Goal: Information Seeking & Learning: Learn about a topic

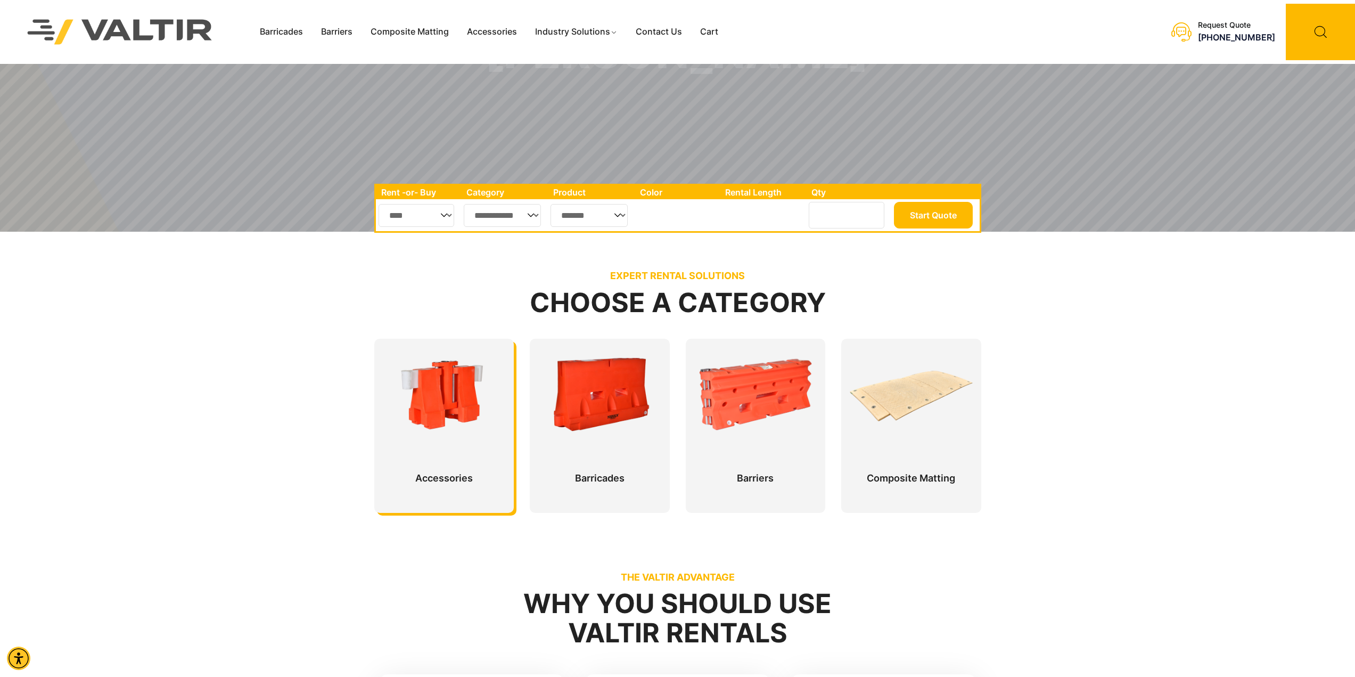
scroll to position [266, 0]
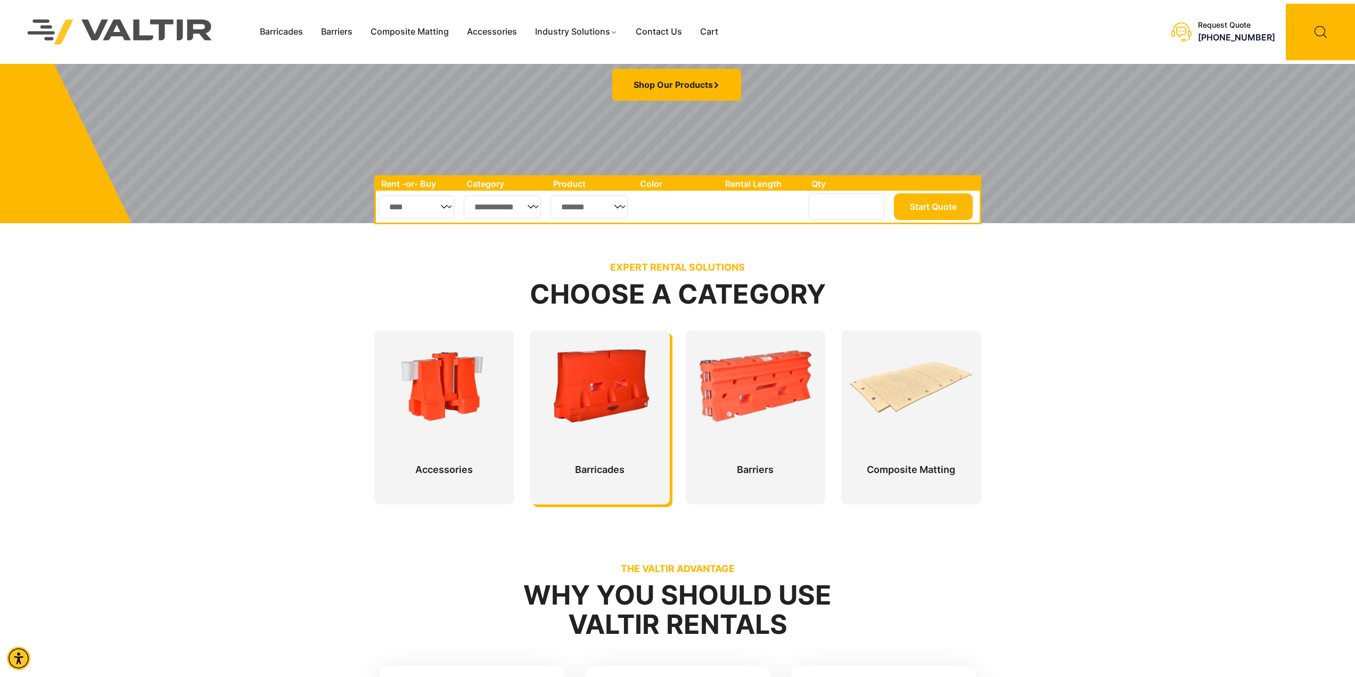
click at [621, 346] on div at bounding box center [600, 417] width 140 height 174
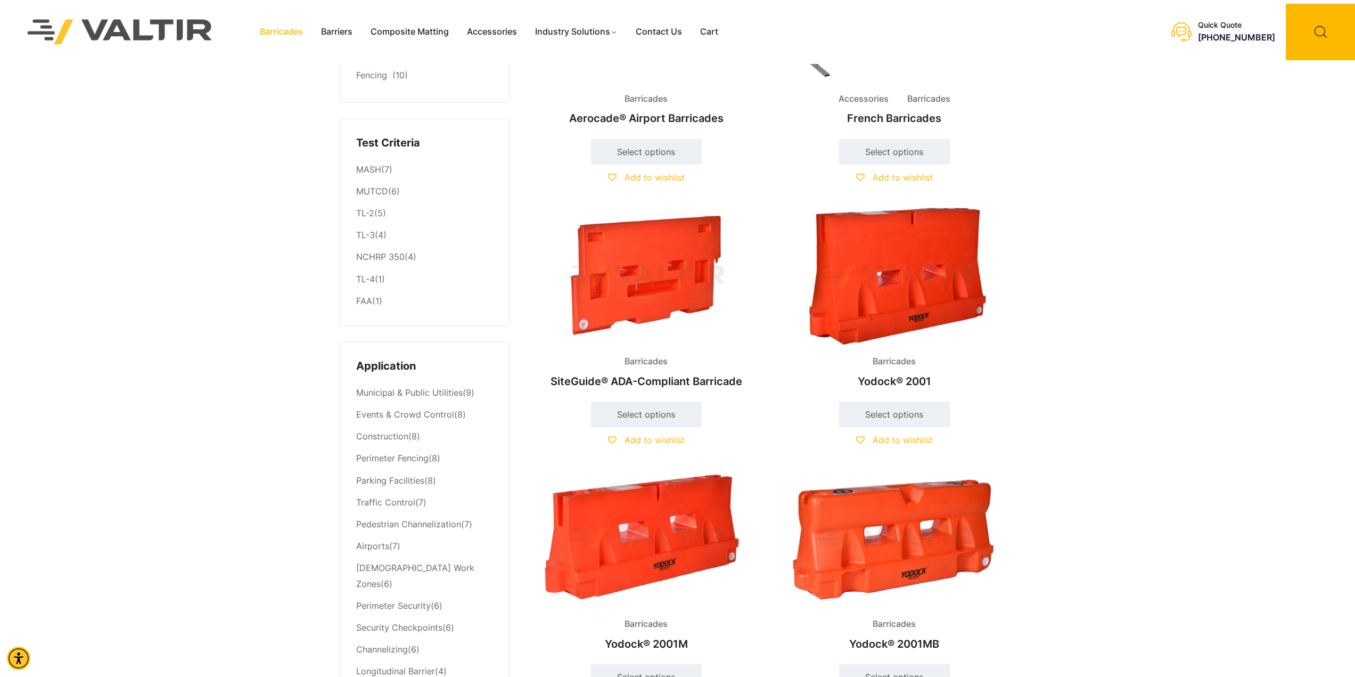
scroll to position [160, 0]
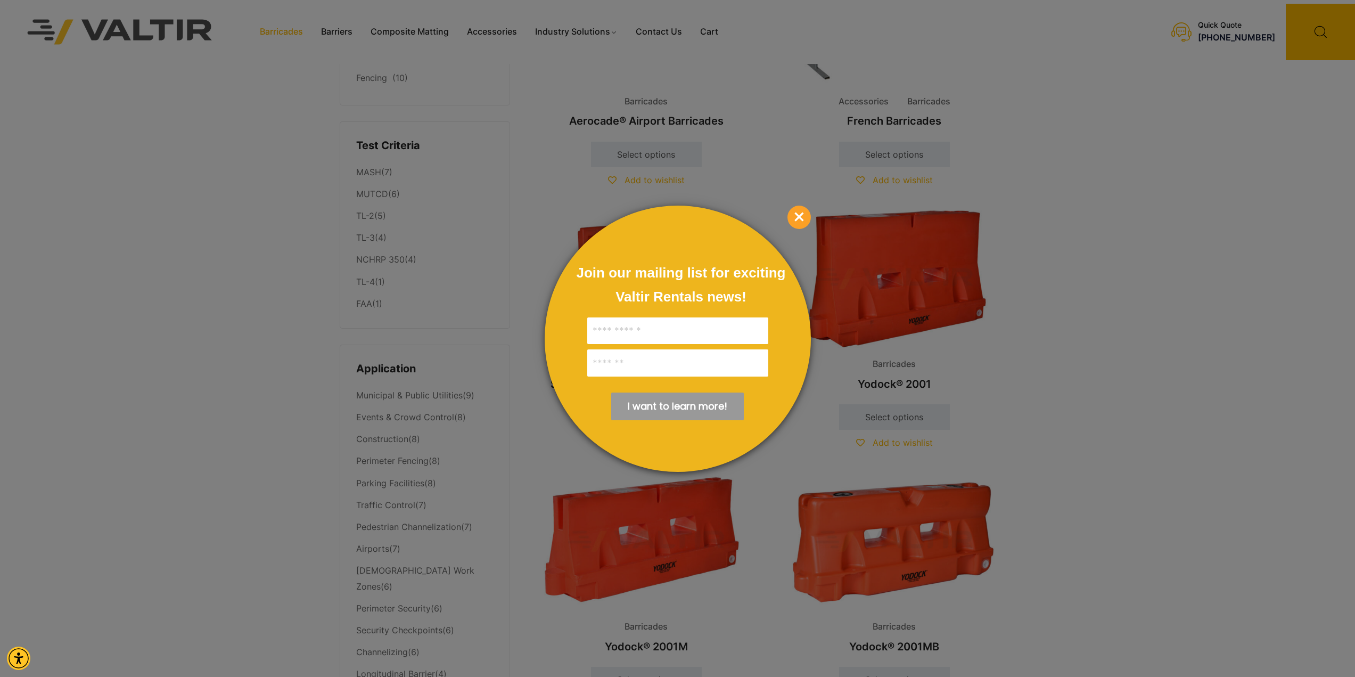
click at [797, 215] on span "×" at bounding box center [798, 216] width 23 height 23
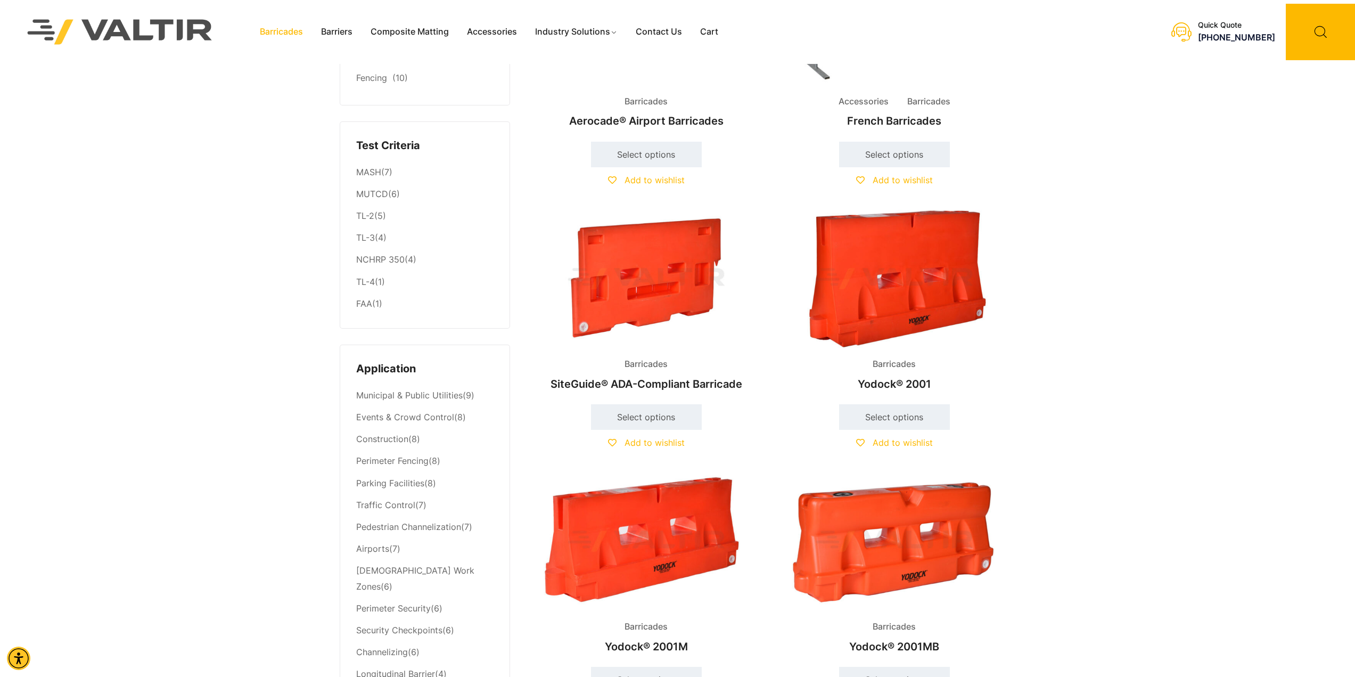
click at [667, 267] on img at bounding box center [646, 279] width 230 height 138
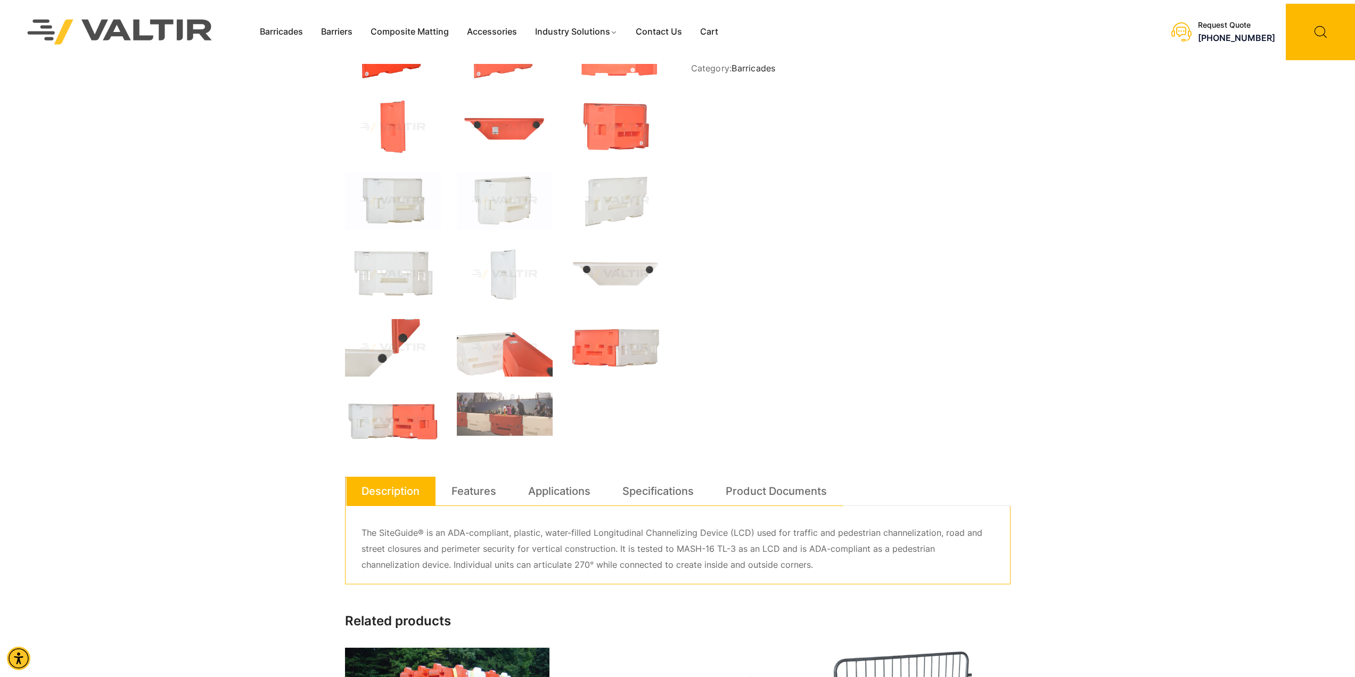
scroll to position [266, 0]
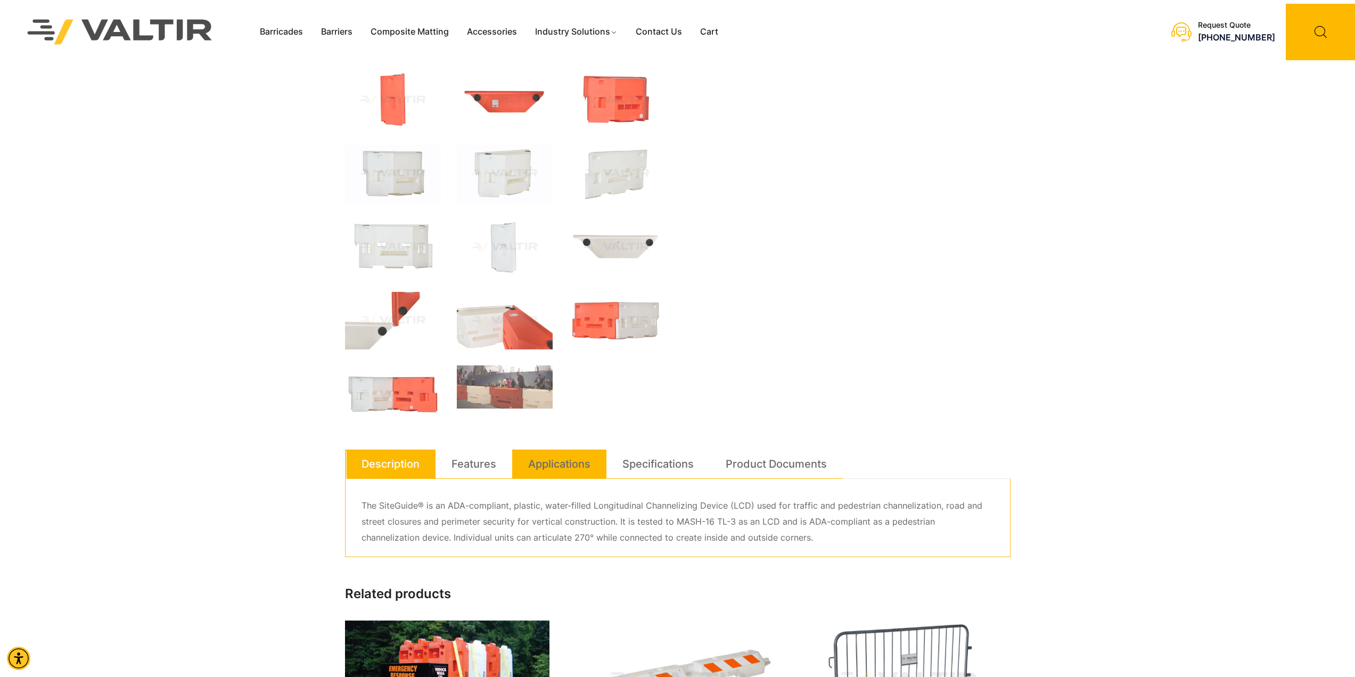
click at [580, 471] on link "Applications" at bounding box center [559, 463] width 62 height 29
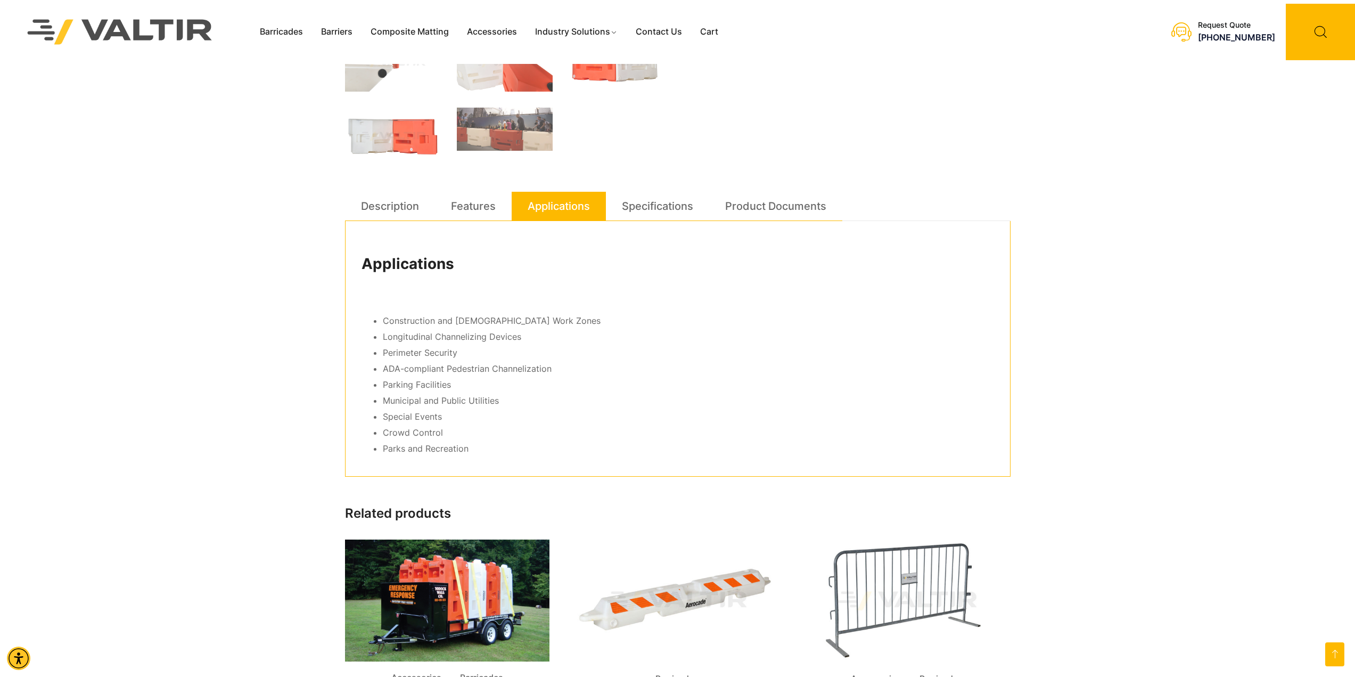
scroll to position [485, 0]
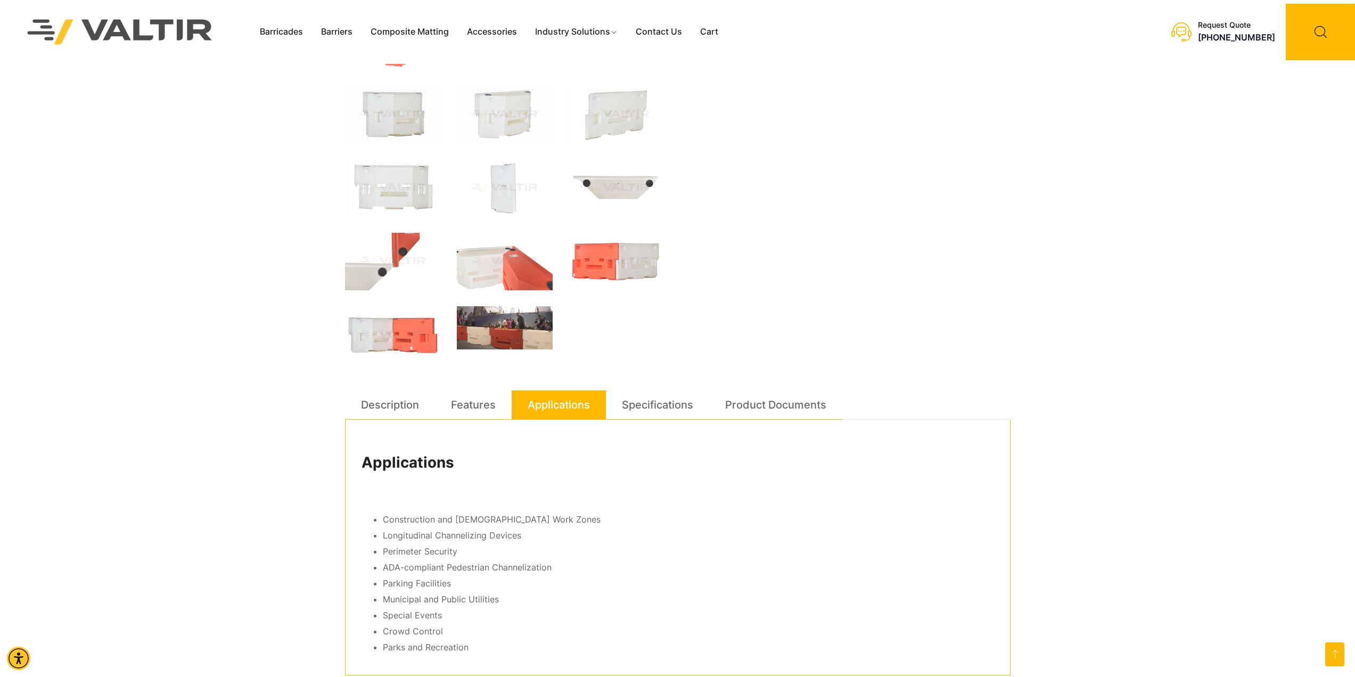
click at [524, 336] on img at bounding box center [505, 327] width 96 height 43
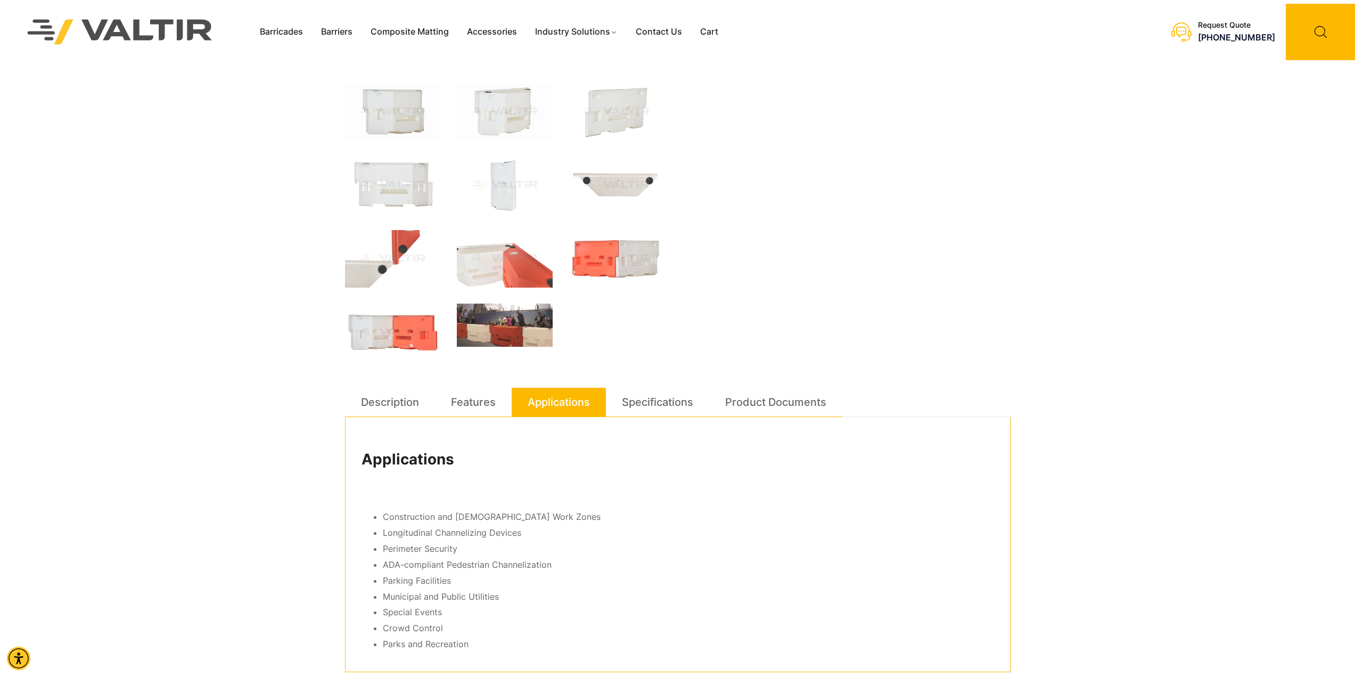
scroll to position [277, 0]
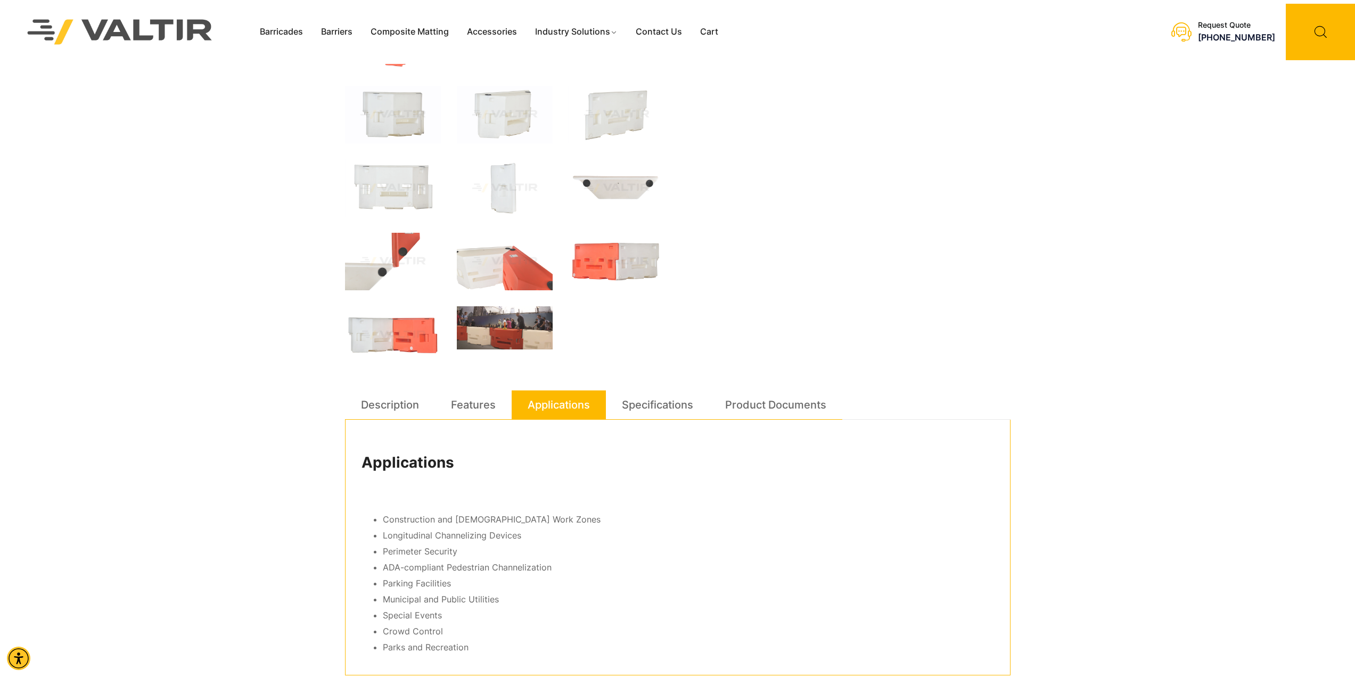
click at [503, 325] on img at bounding box center [505, 327] width 96 height 43
click at [504, 324] on img at bounding box center [505, 327] width 96 height 43
drag, startPoint x: 504, startPoint y: 324, endPoint x: 476, endPoint y: 331, distance: 29.1
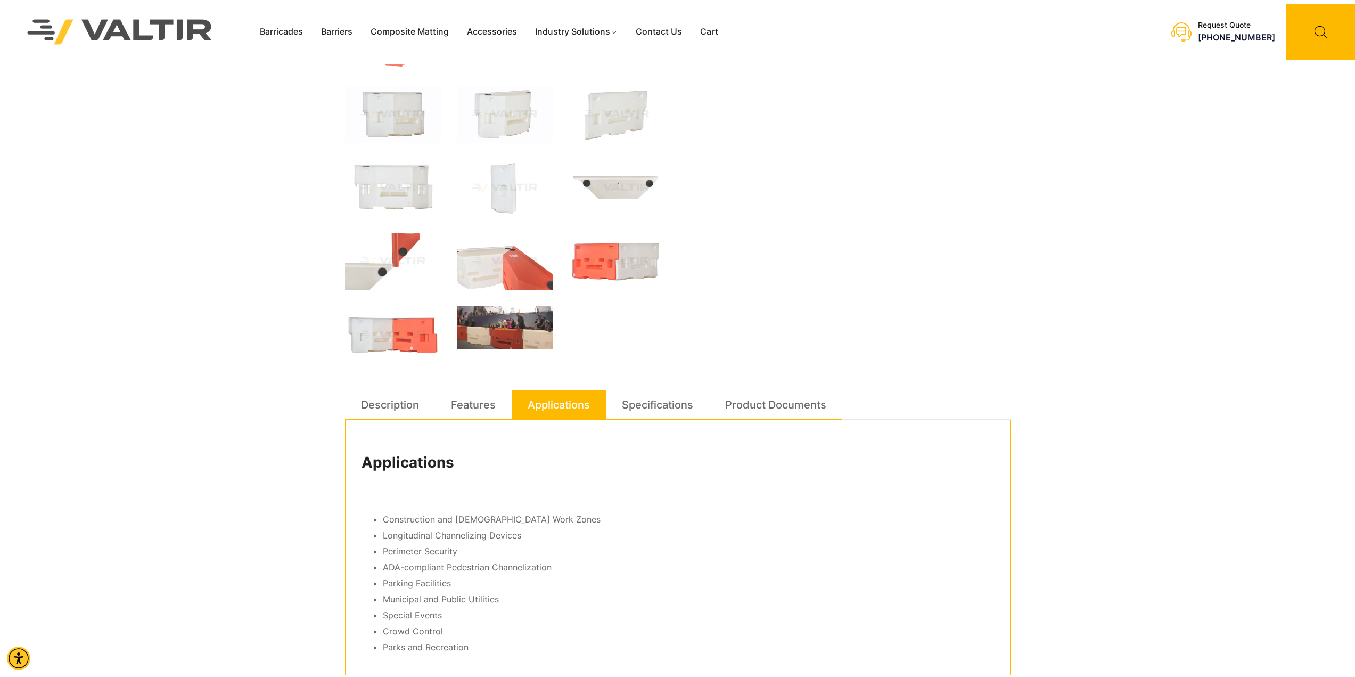
click at [476, 331] on img at bounding box center [505, 327] width 96 height 43
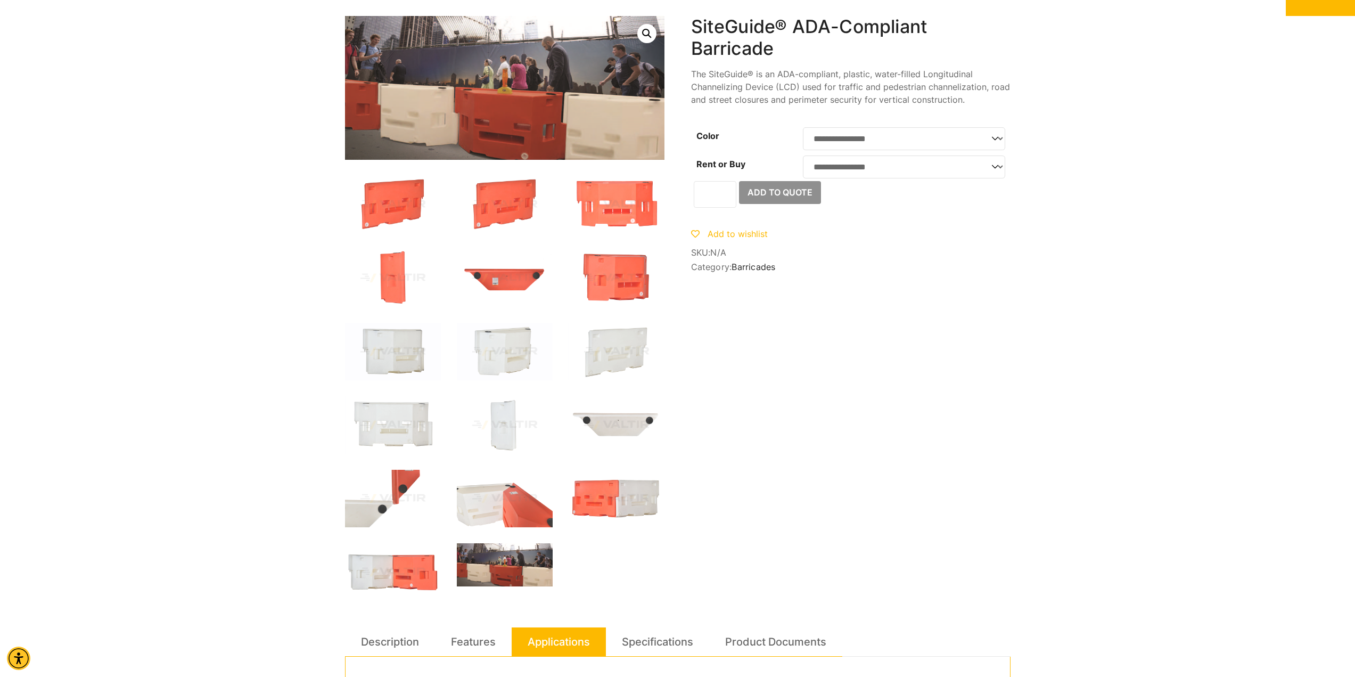
scroll to position [0, 0]
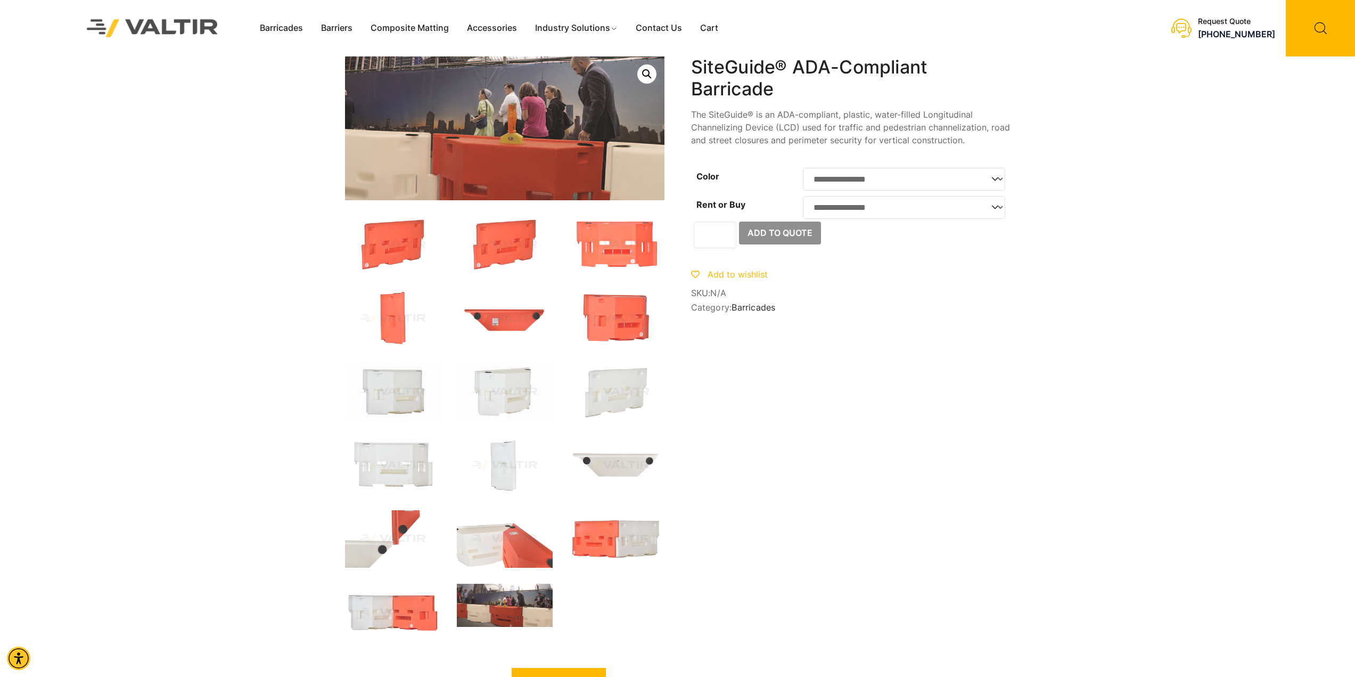
click at [492, 118] on img at bounding box center [511, 134] width 509 height 229
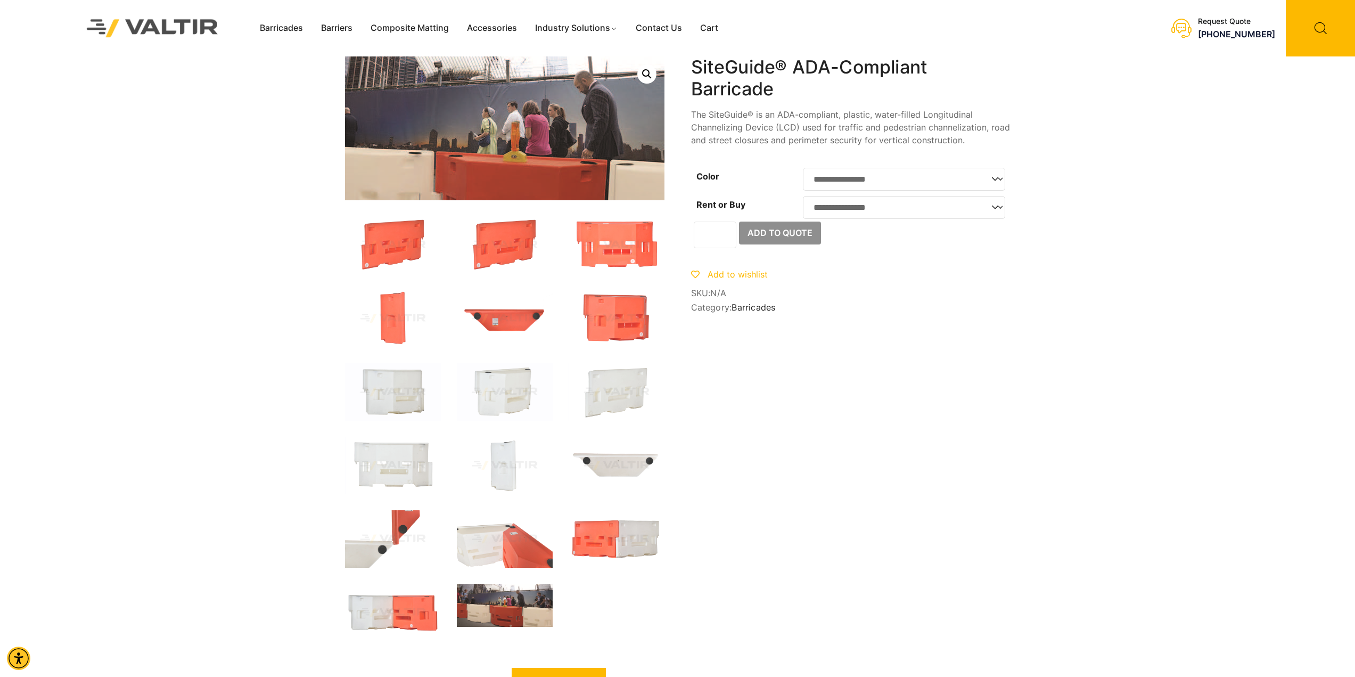
click at [489, 90] on img at bounding box center [514, 152] width 509 height 229
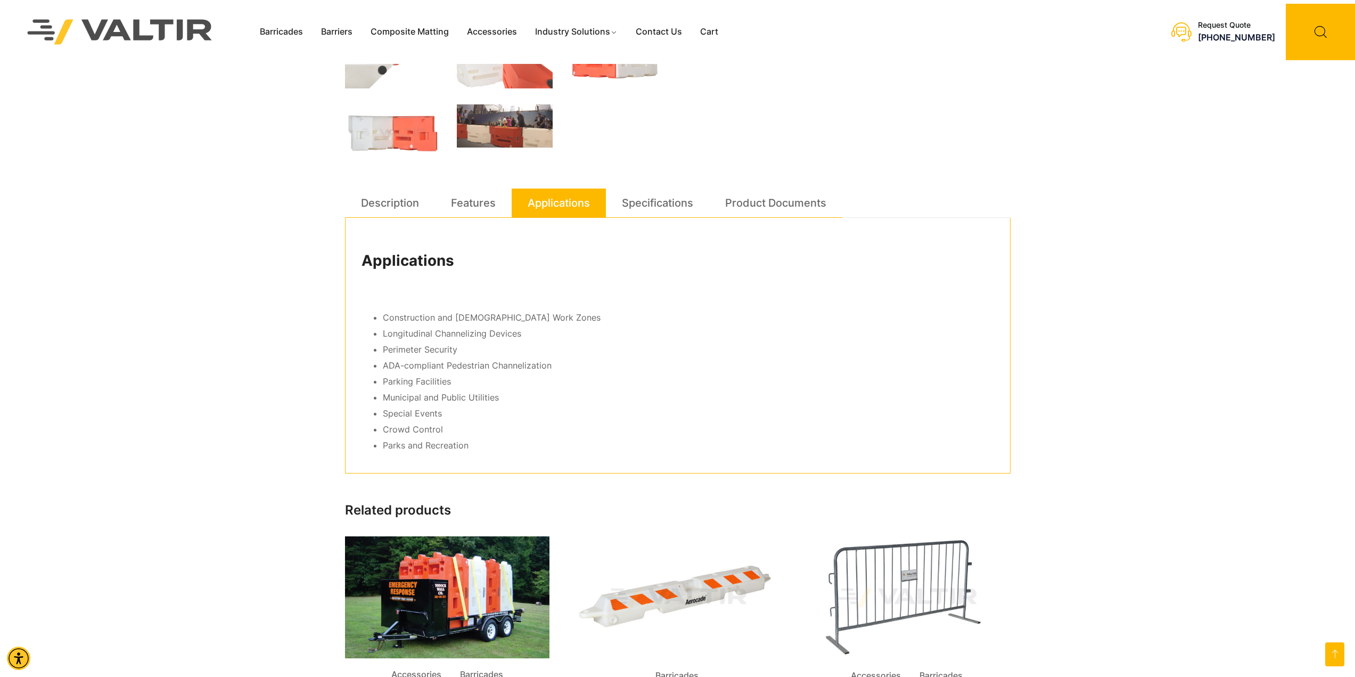
scroll to position [532, 0]
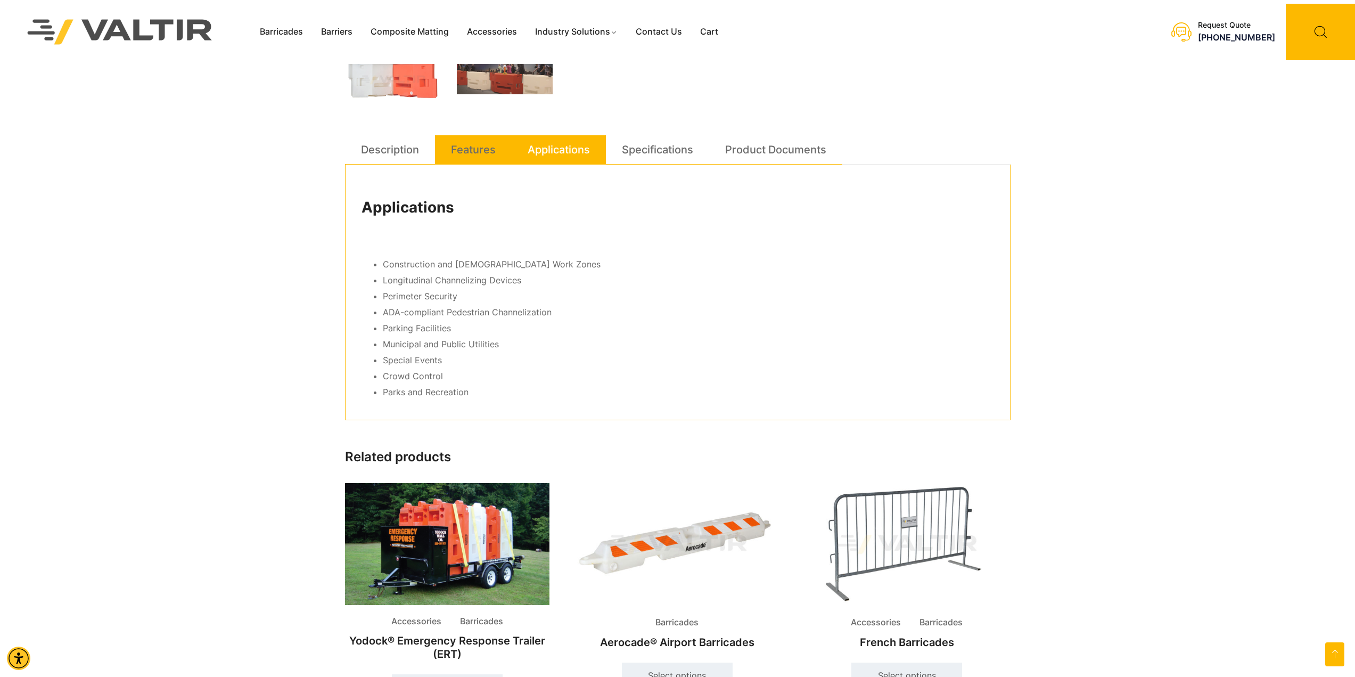
click at [477, 149] on link "Features" at bounding box center [473, 149] width 45 height 29
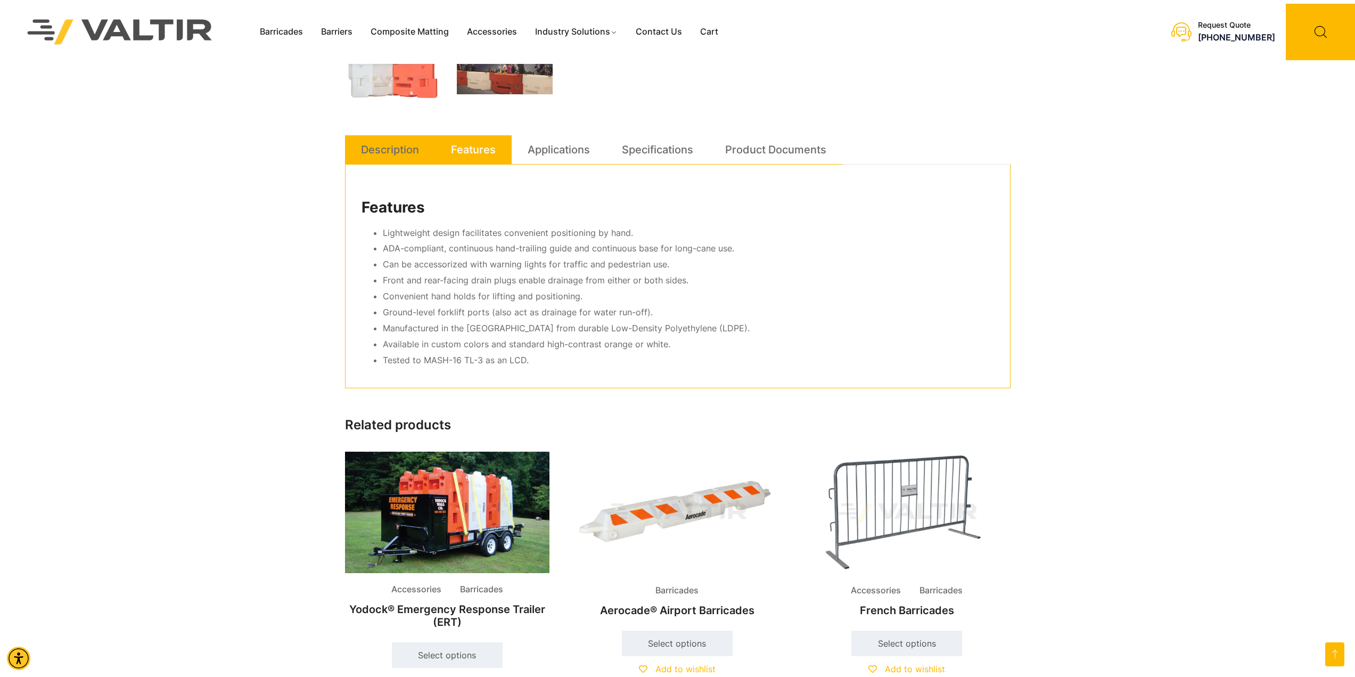
click at [385, 152] on link "Description" at bounding box center [390, 149] width 58 height 29
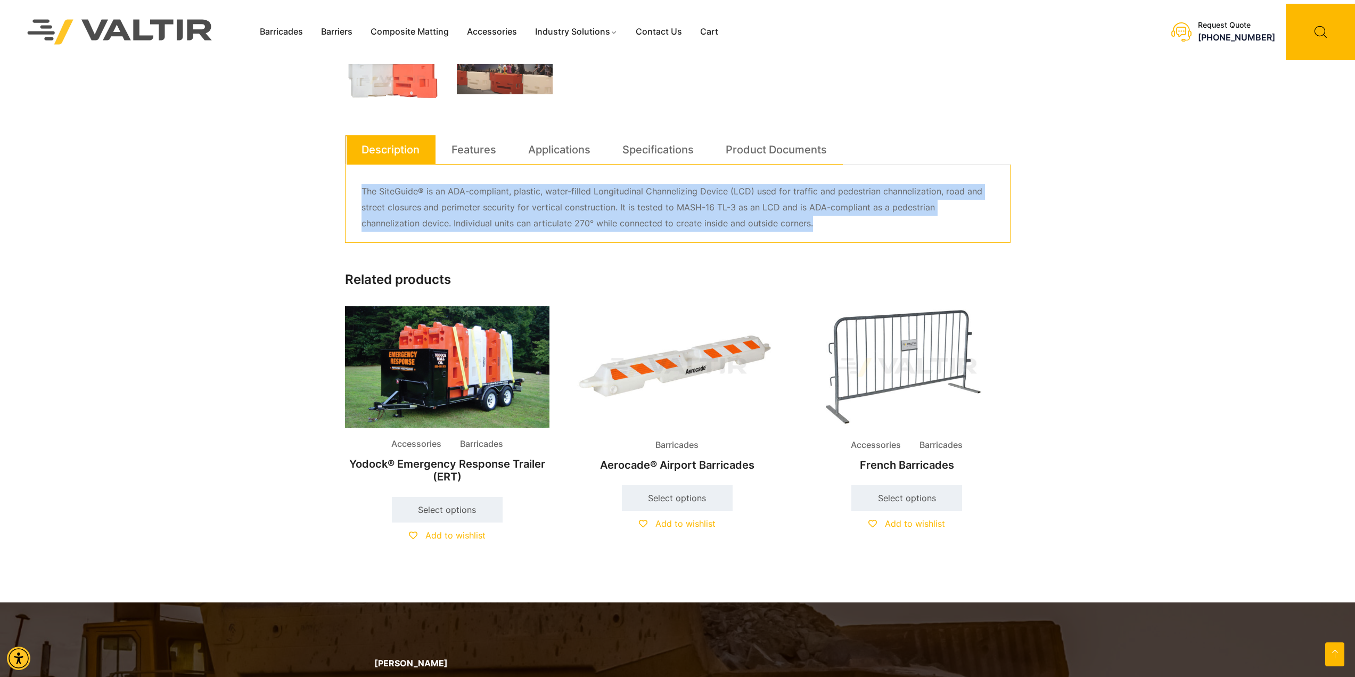
drag, startPoint x: 769, startPoint y: 229, endPoint x: 360, endPoint y: 188, distance: 410.4
click at [360, 188] on div "The SiteGuide® is an ADA-compliant, plastic, water-filled Longitudinal Channeli…" at bounding box center [677, 203] width 665 height 78
click at [658, 270] on div "**********" at bounding box center [677, 44] width 665 height 1041
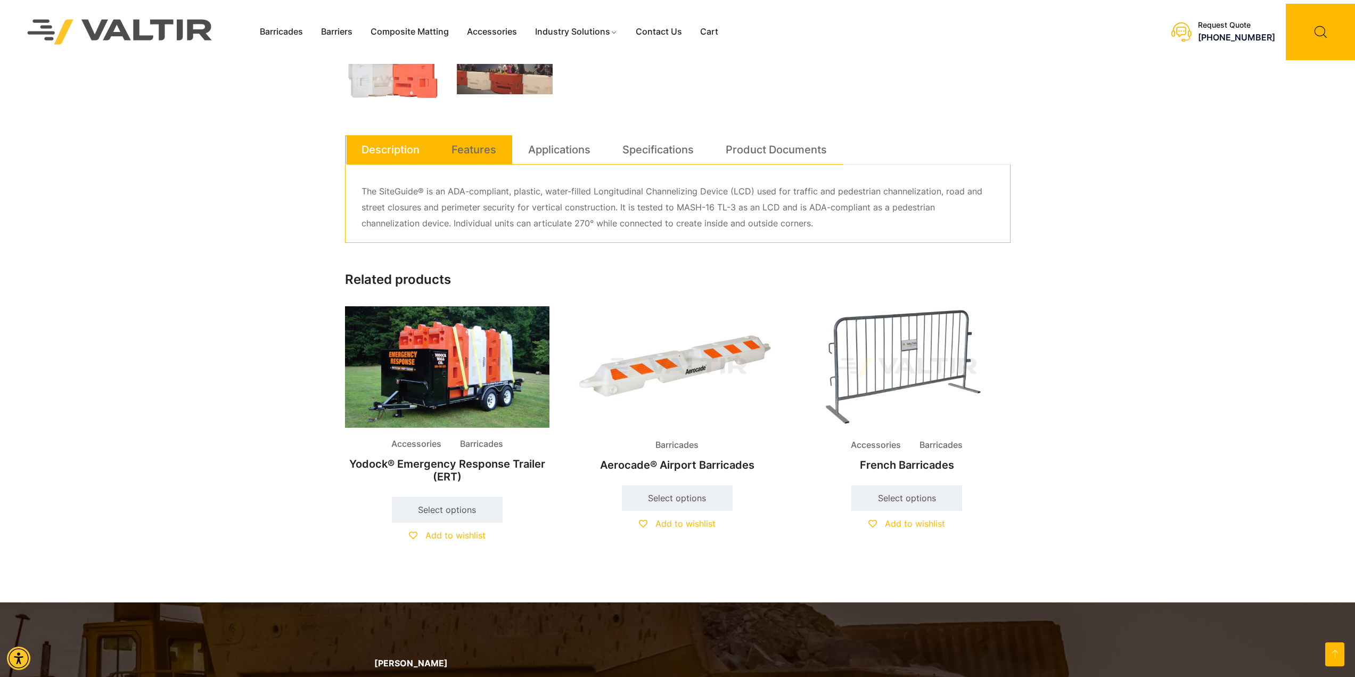
click at [482, 149] on link "Features" at bounding box center [473, 149] width 45 height 29
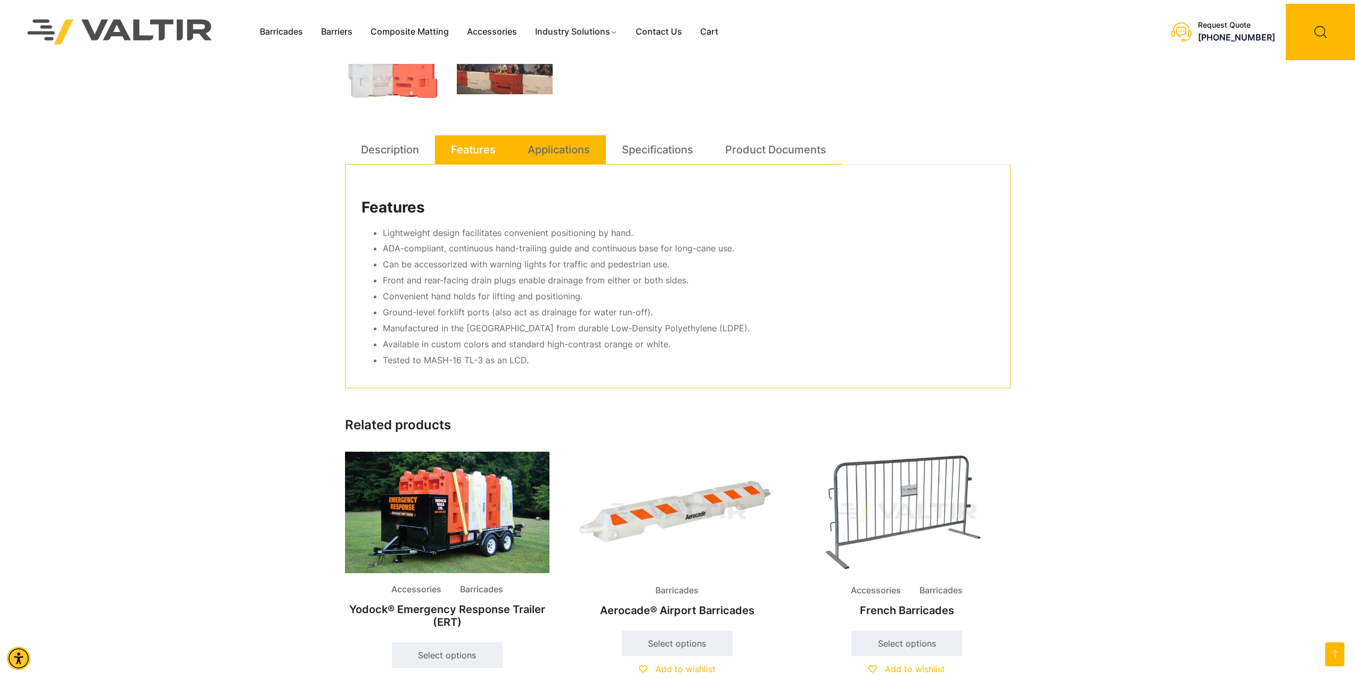
click at [558, 150] on link "Applications" at bounding box center [559, 149] width 62 height 29
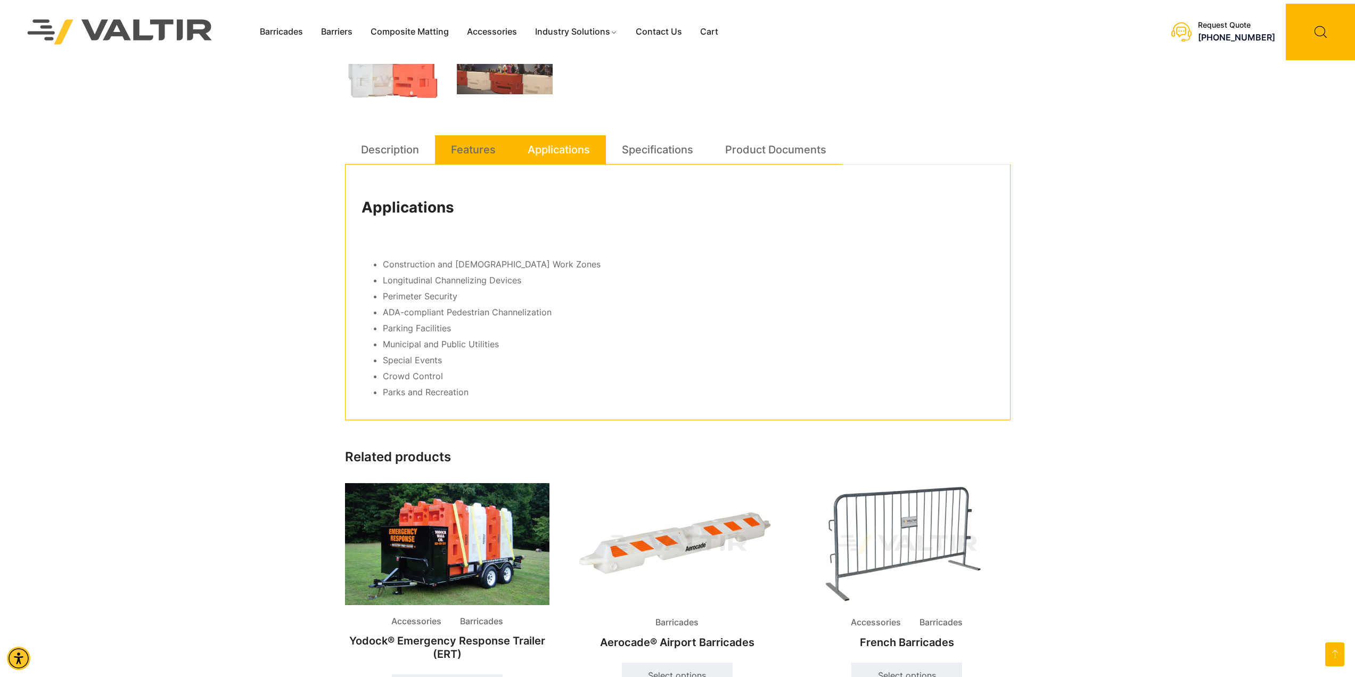
click at [464, 151] on link "Features" at bounding box center [473, 149] width 45 height 29
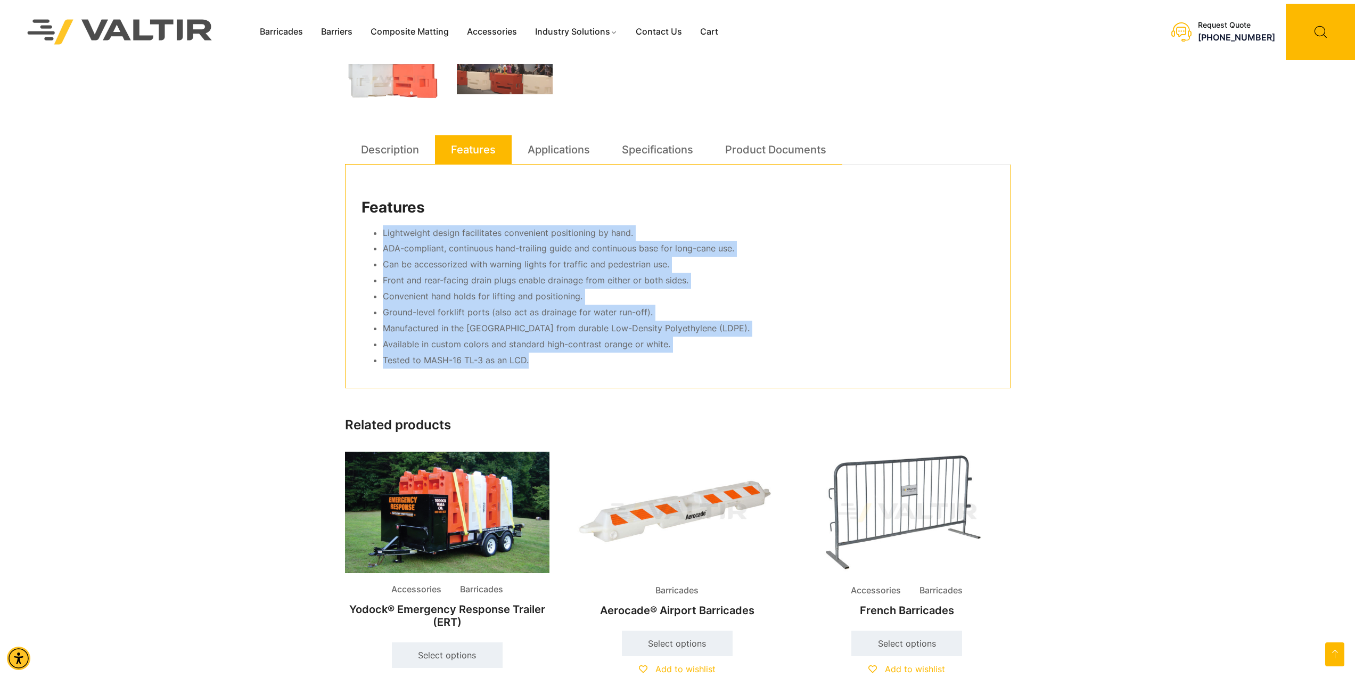
drag, startPoint x: 558, startPoint y: 365, endPoint x: 378, endPoint y: 236, distance: 221.3
click at [378, 236] on ul "Lightweight design facilitates convenient positioning by hand. ADA-compliant, c…" at bounding box center [677, 296] width 632 height 143
copy ul "Lightweight design facilitates convenient positioning by hand. ADA-compliant, c…"
click at [568, 156] on link "Applications" at bounding box center [559, 149] width 62 height 29
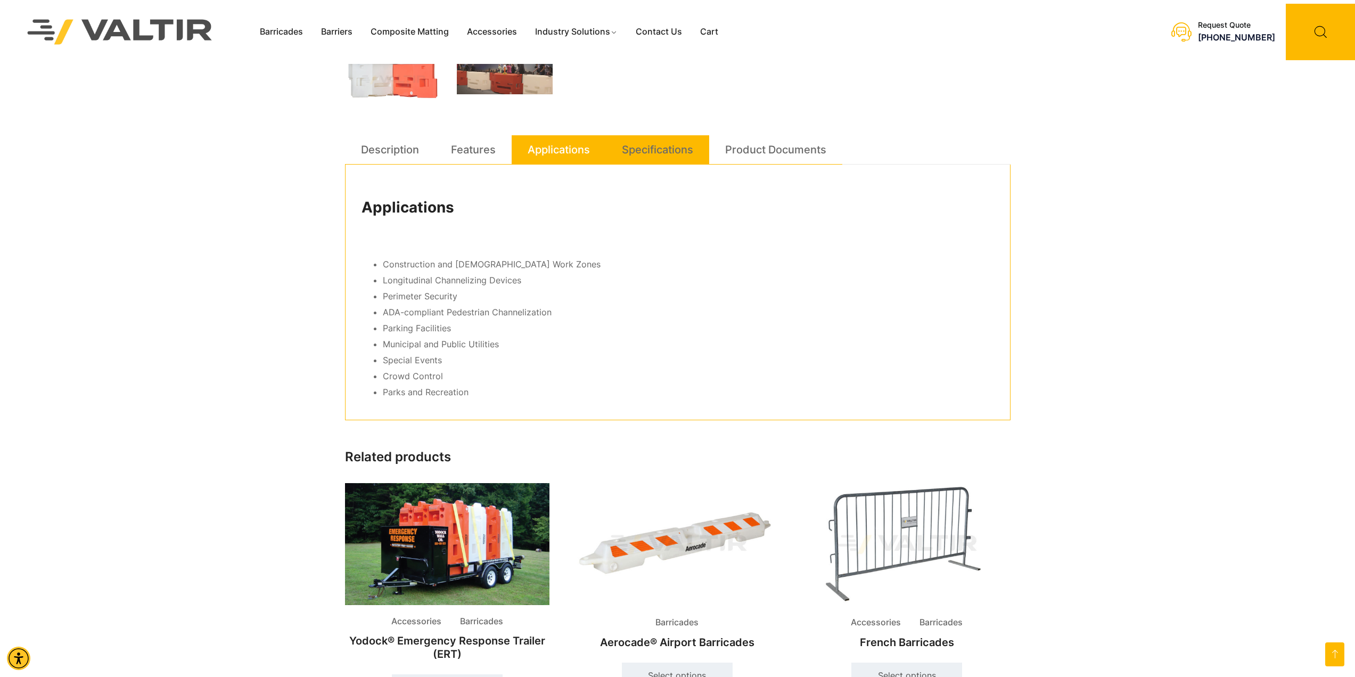
click at [653, 150] on link "Specifications" at bounding box center [657, 149] width 71 height 29
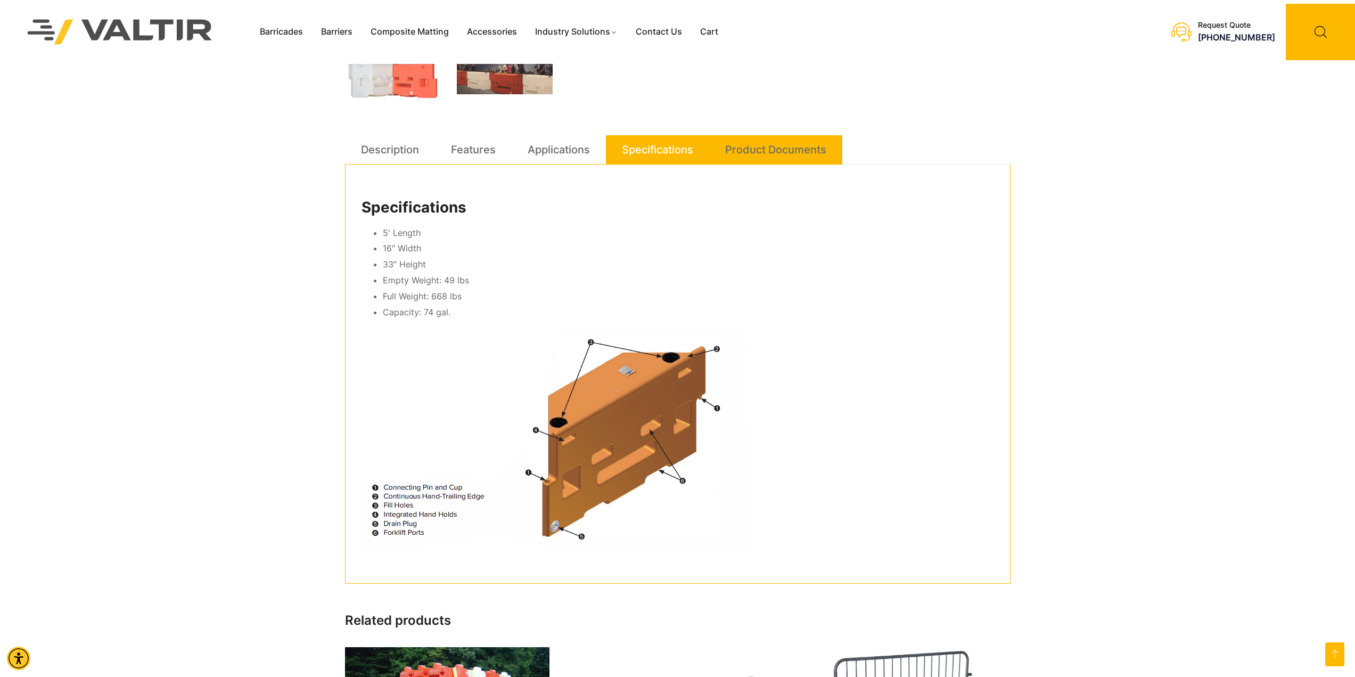
click at [772, 153] on link "Product Documents" at bounding box center [775, 149] width 101 height 29
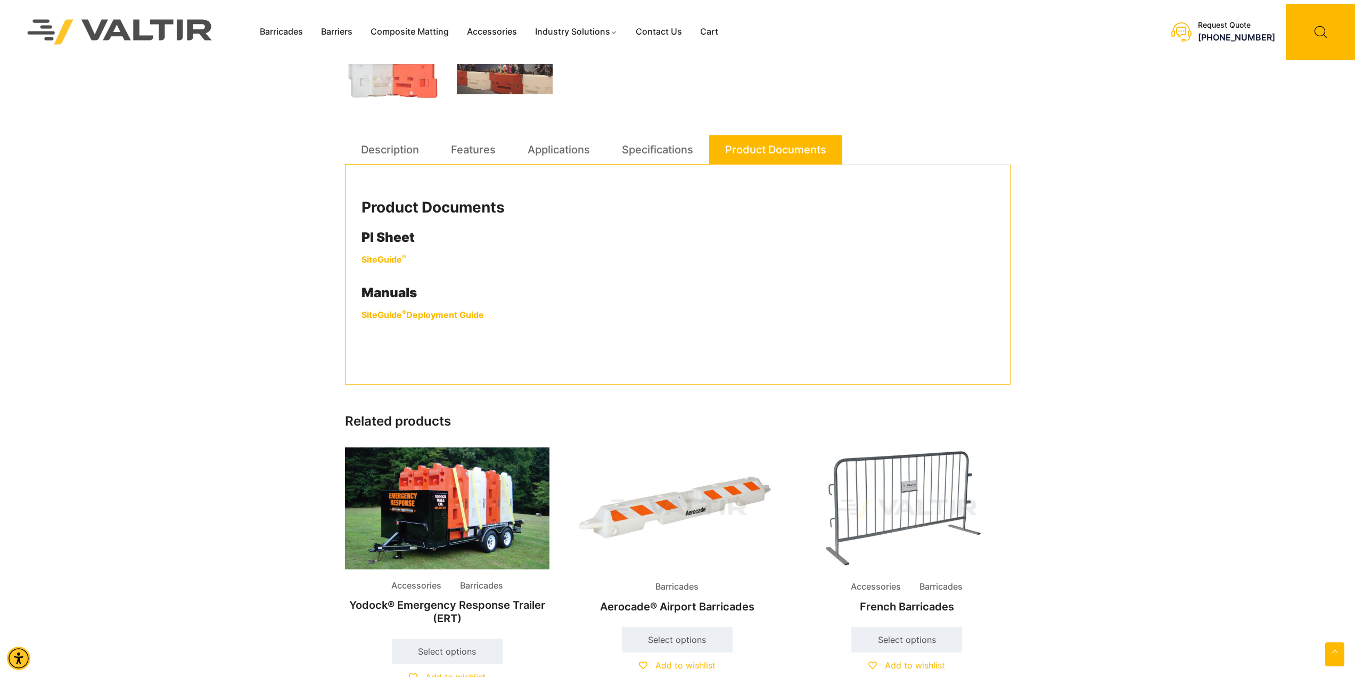
click at [413, 314] on strong "SiteGuide ® Deployment Guide" at bounding box center [422, 314] width 122 height 11
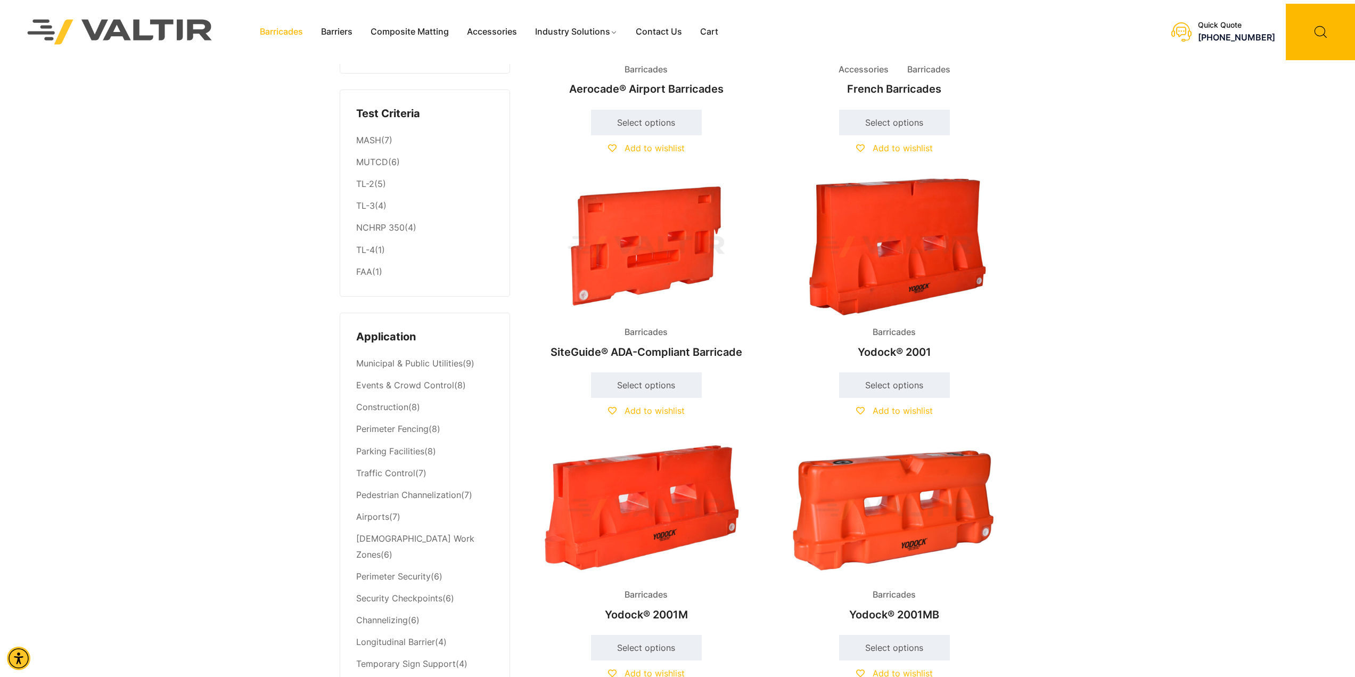
scroll to position [213, 0]
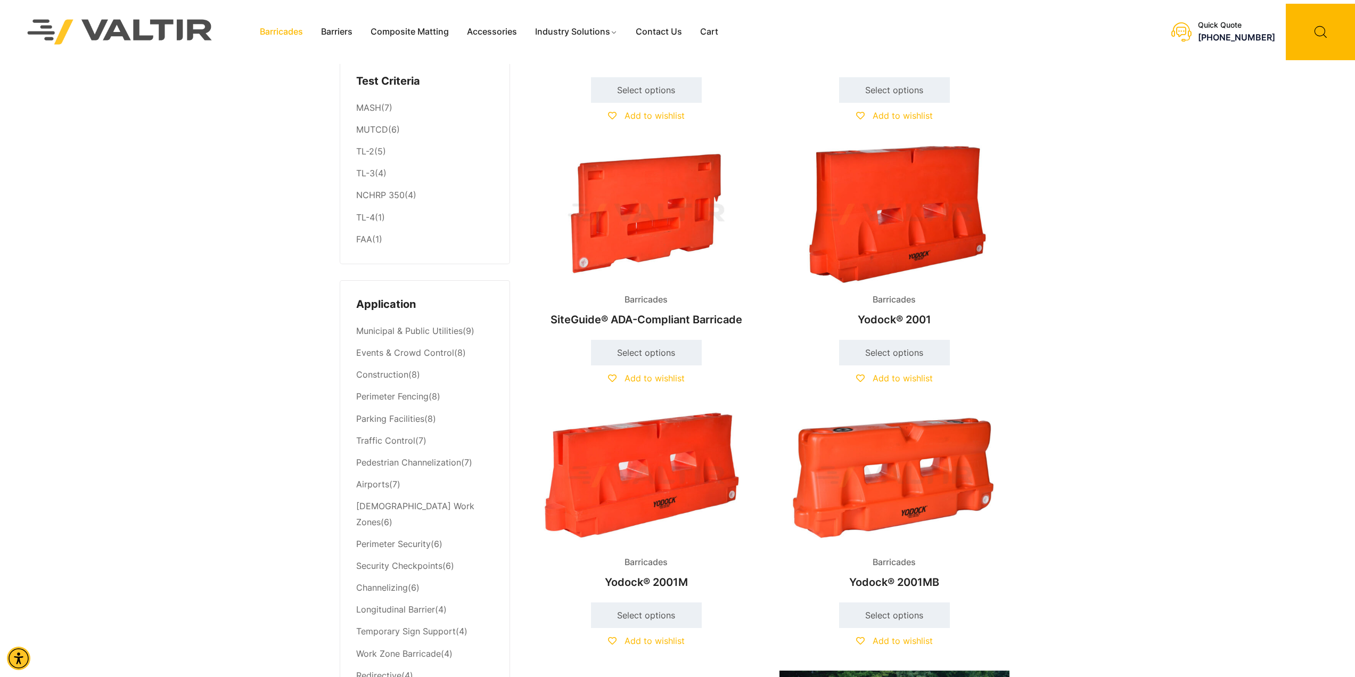
click at [938, 487] on img at bounding box center [894, 477] width 230 height 138
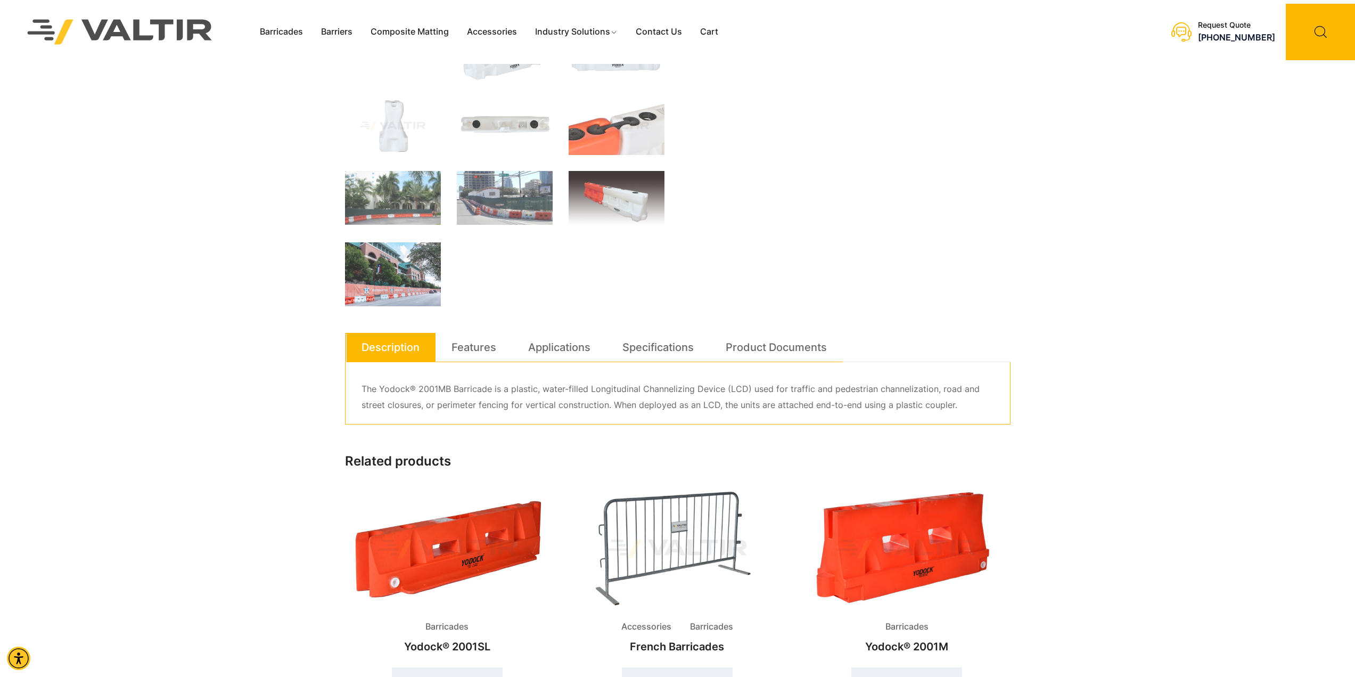
scroll to position [319, 0]
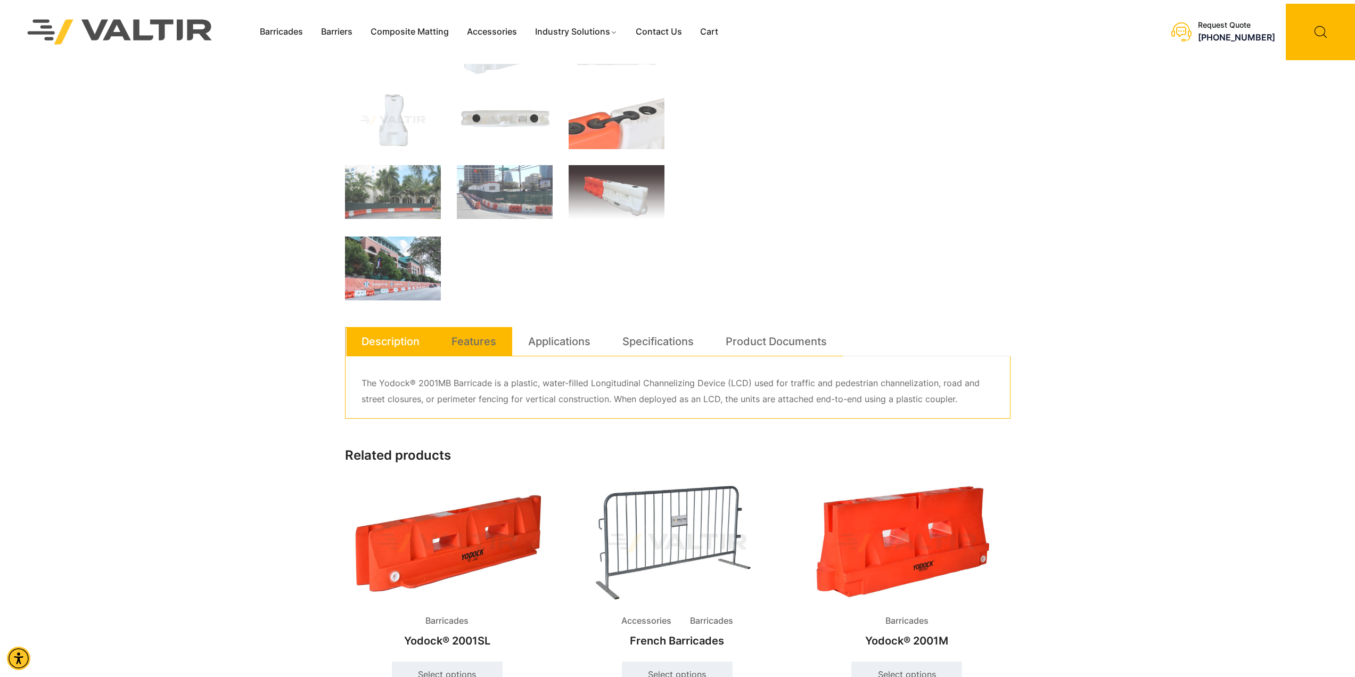
click at [496, 332] on link "Features" at bounding box center [473, 341] width 45 height 29
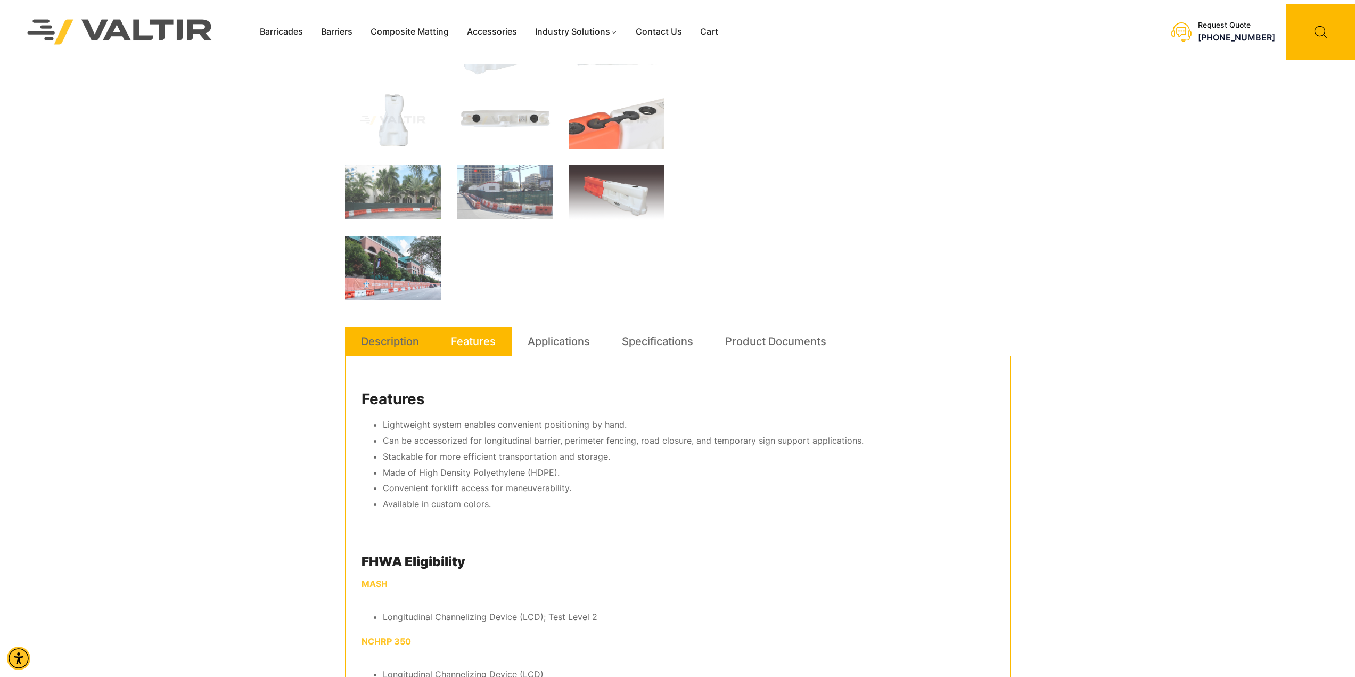
click at [393, 349] on link "Description" at bounding box center [390, 341] width 58 height 29
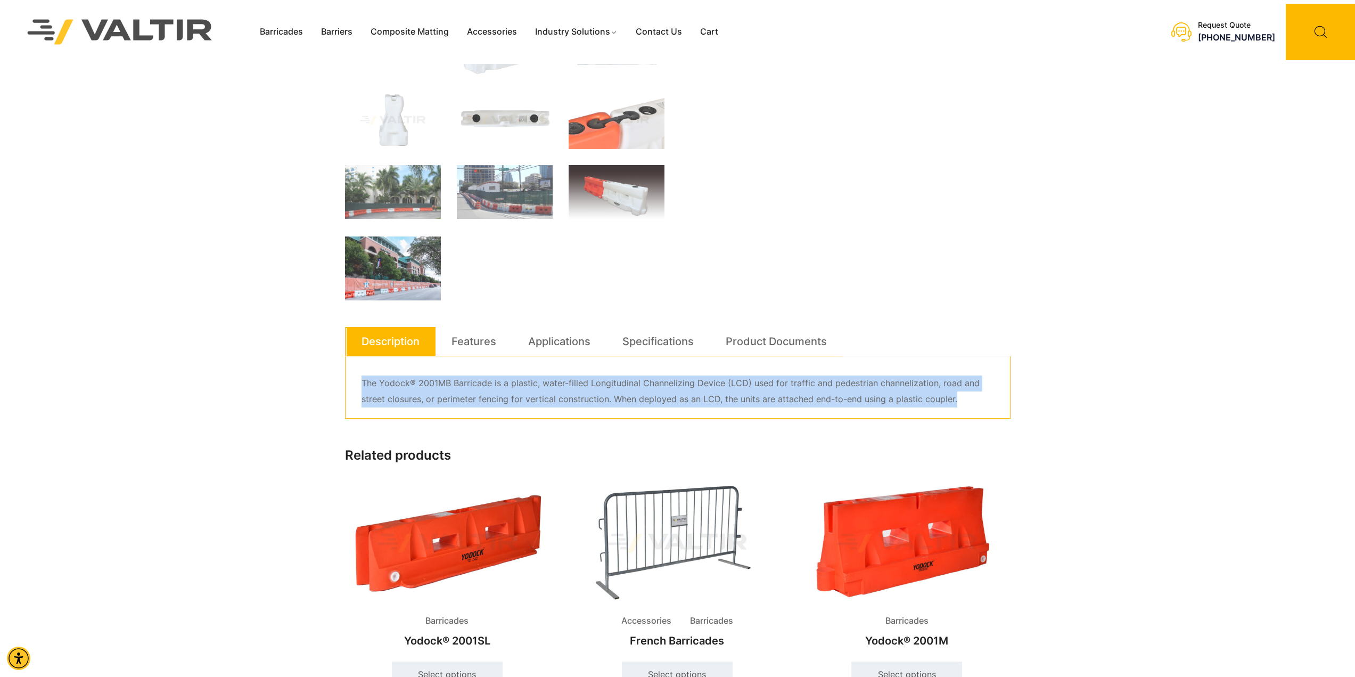
drag, startPoint x: 973, startPoint y: 400, endPoint x: 360, endPoint y: 381, distance: 612.5
click at [360, 381] on div "The Yodock® 2001MB Barricade is a plastic, water-filled Longitudinal Channelizi…" at bounding box center [677, 387] width 665 height 62
copy p "The Yodock® 2001MB Barricade is a plastic, water-filled Longitudinal Channelizi…"
click at [470, 338] on link "Features" at bounding box center [473, 341] width 45 height 29
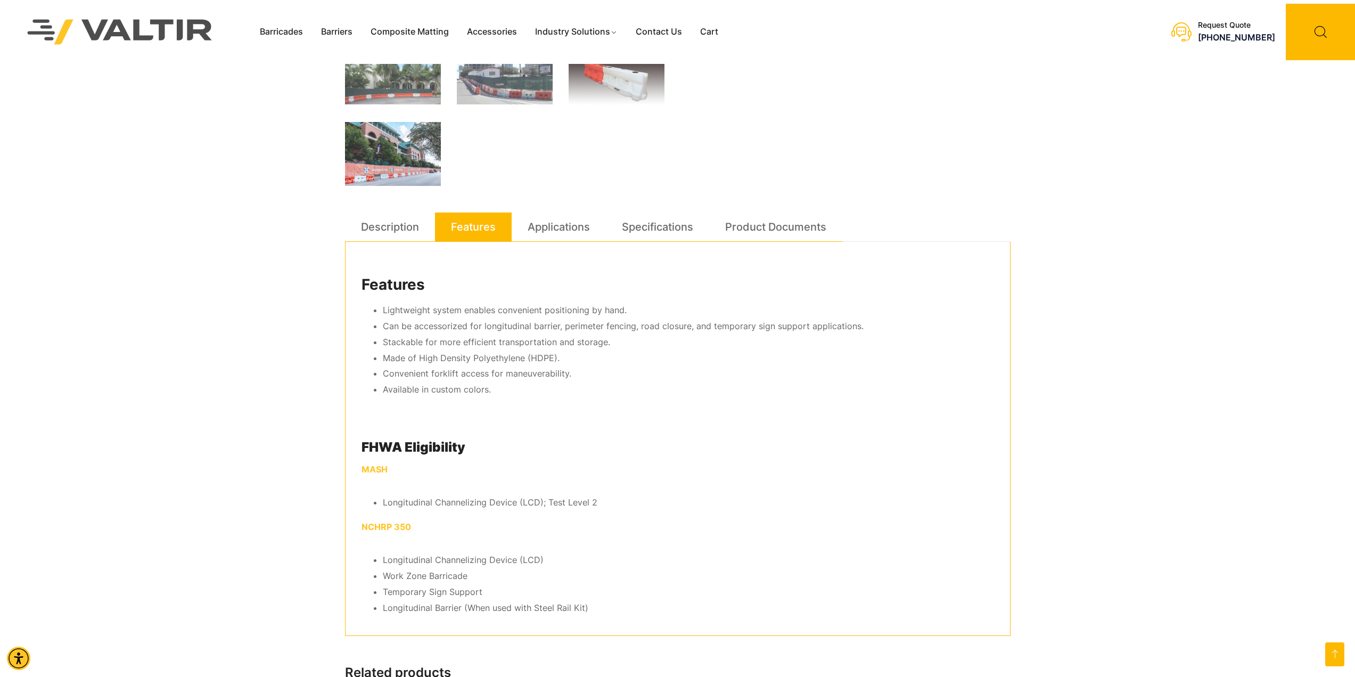
scroll to position [479, 0]
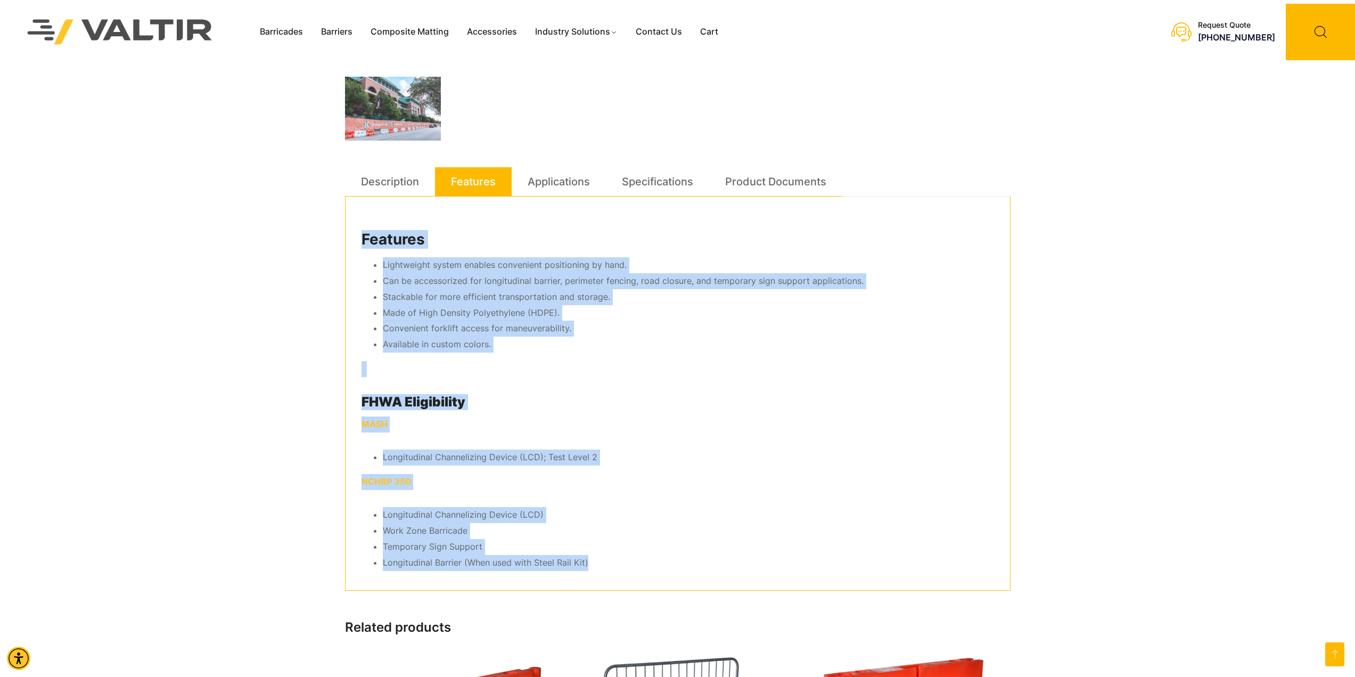
drag, startPoint x: 598, startPoint y: 556, endPoint x: 353, endPoint y: 244, distance: 396.6
click at [353, 244] on div "Features Lightweight system enables convenient positioning by hand. Can be acce…" at bounding box center [677, 393] width 665 height 394
copy div "Features Lightweight system enables convenient positioning by hand. Can be acce…"
click at [556, 180] on link "Applications" at bounding box center [559, 181] width 62 height 29
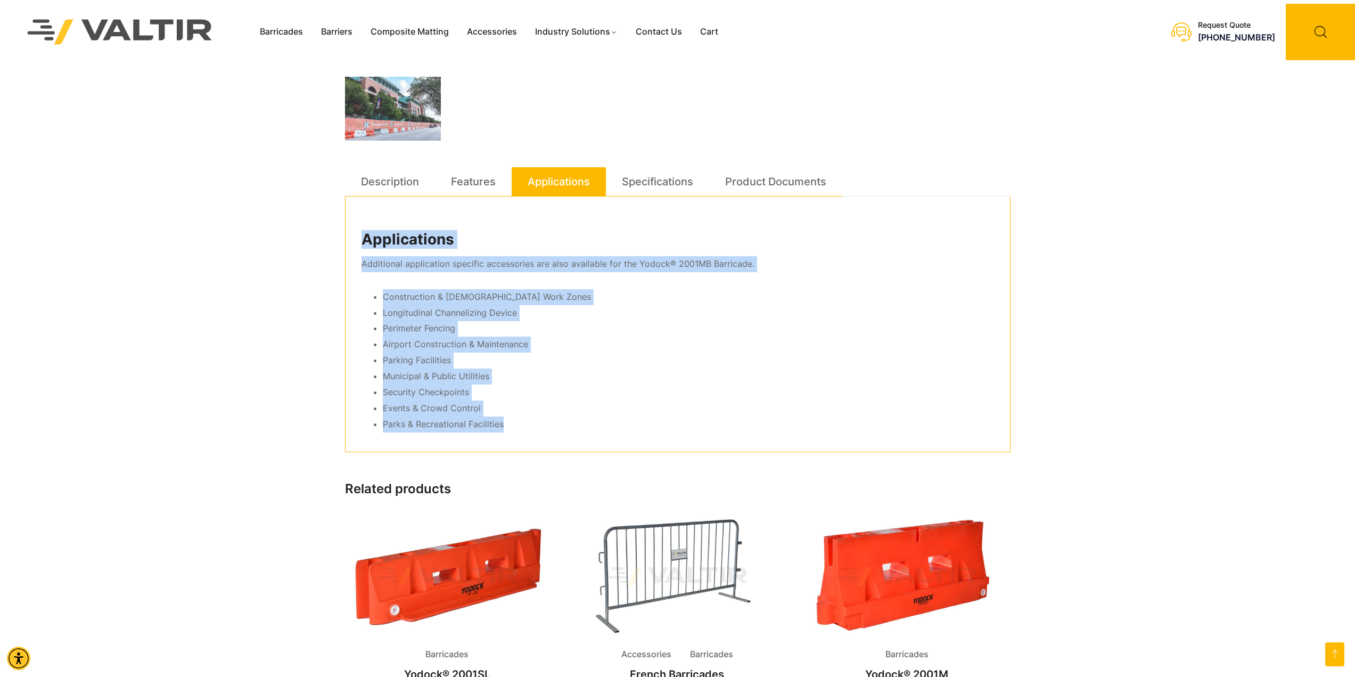
drag, startPoint x: 520, startPoint y: 423, endPoint x: 355, endPoint y: 248, distance: 240.6
click at [355, 248] on div "Applications Additional application specific accessories are also available for…" at bounding box center [677, 324] width 665 height 256
copy div "Applications Additional application specific accessories are also available for…"
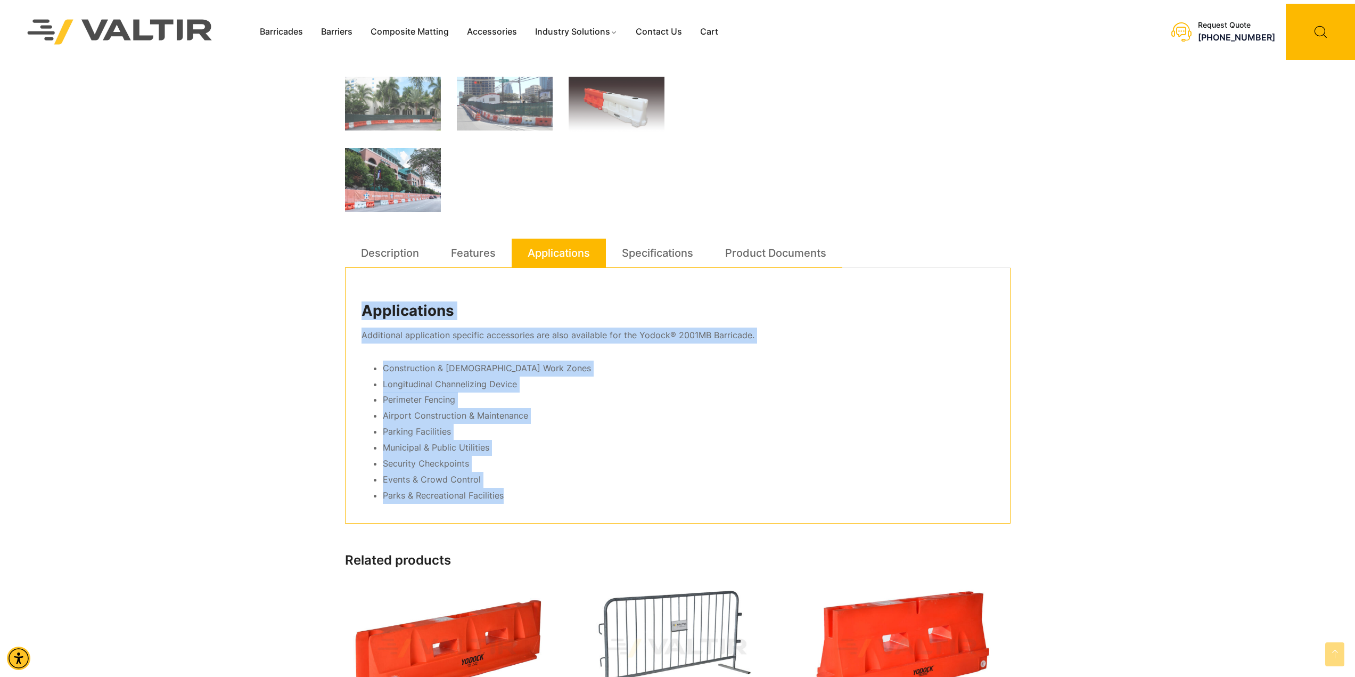
scroll to position [319, 0]
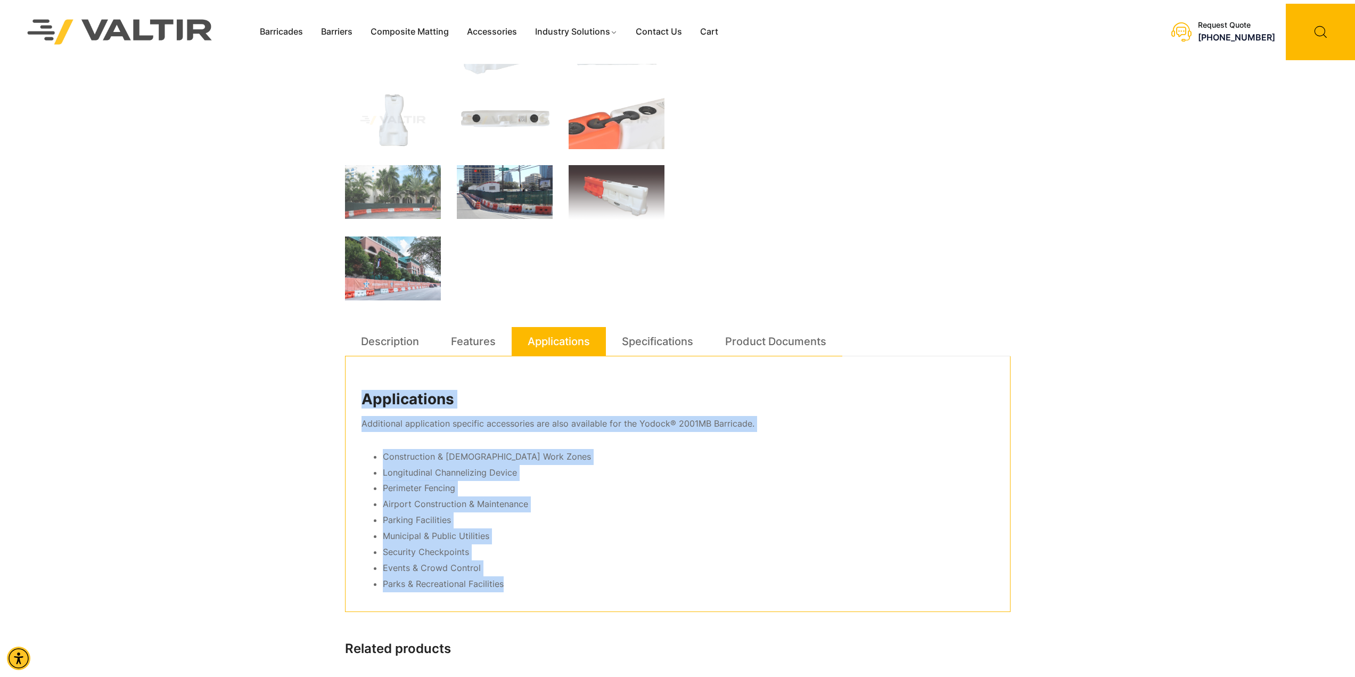
click at [501, 179] on img at bounding box center [505, 192] width 96 height 54
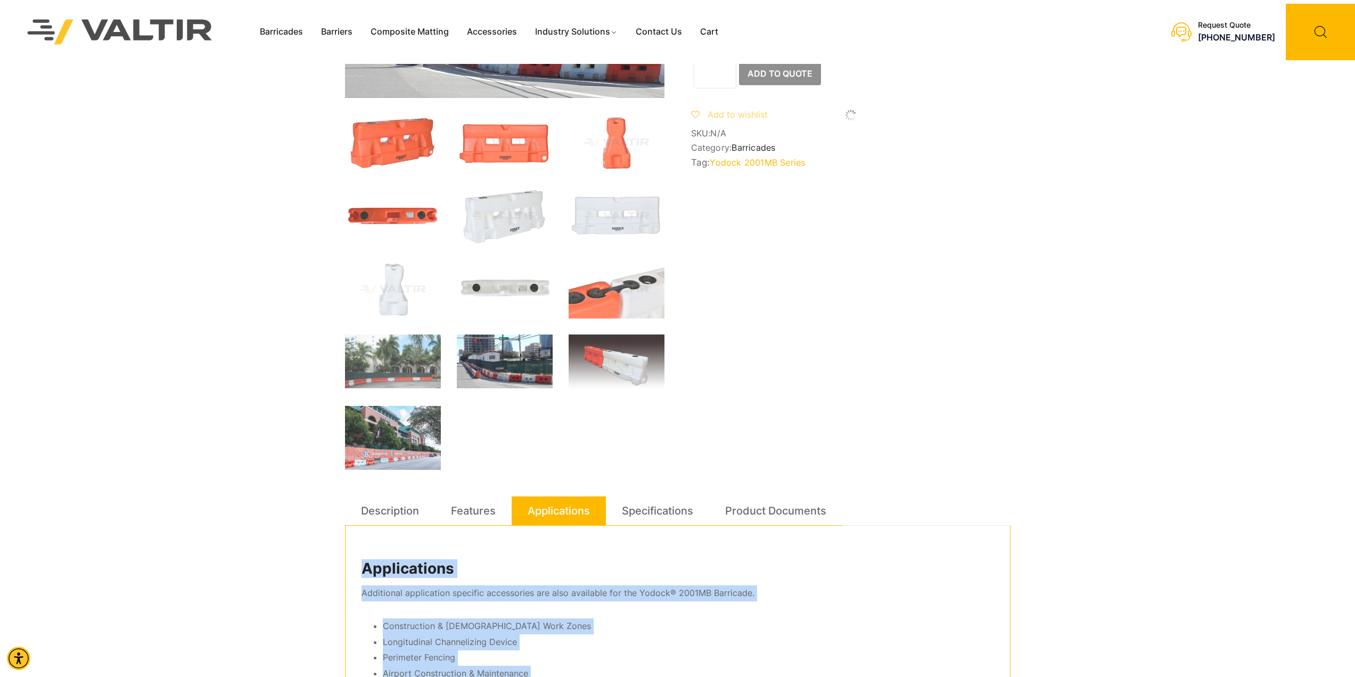
scroll to position [41, 0]
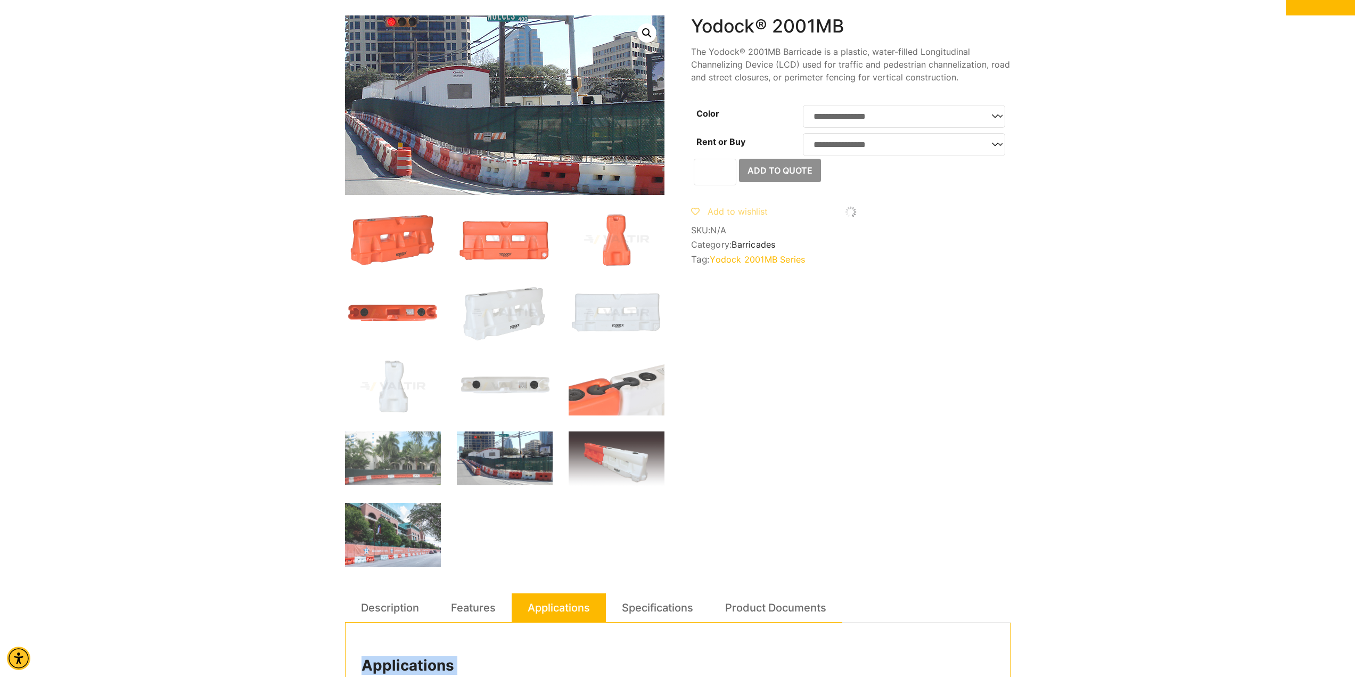
click at [478, 94] on img at bounding box center [510, 107] width 389 height 218
